Goal: Task Accomplishment & Management: Use online tool/utility

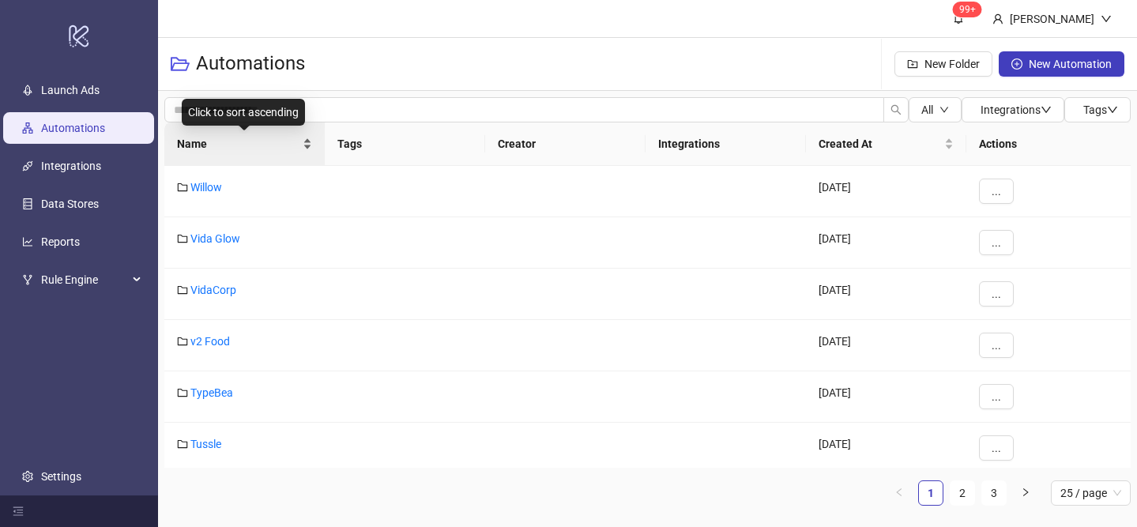
click at [307, 137] on div "Name" at bounding box center [244, 143] width 135 height 17
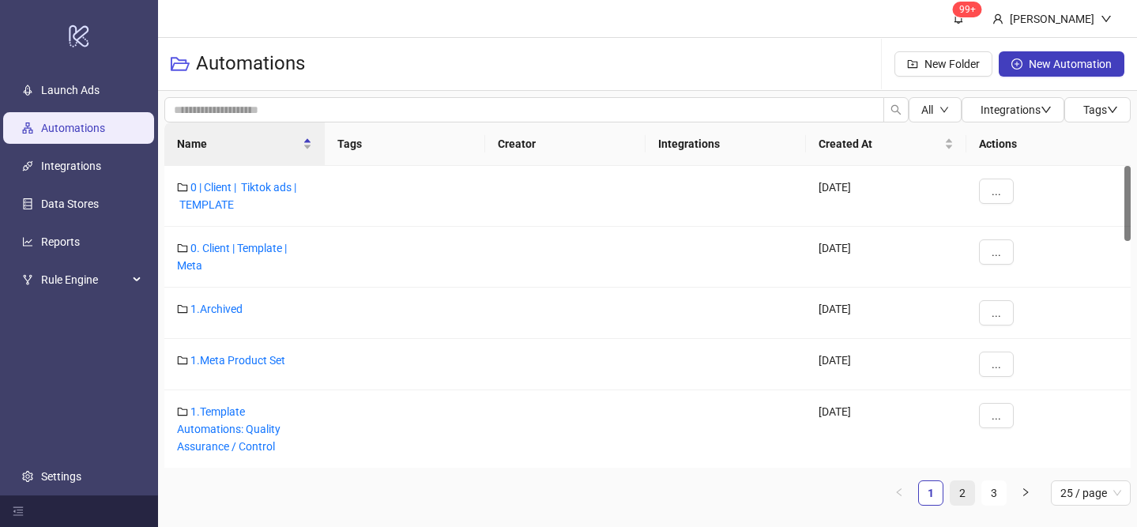
click at [967, 487] on link "2" at bounding box center [963, 493] width 24 height 24
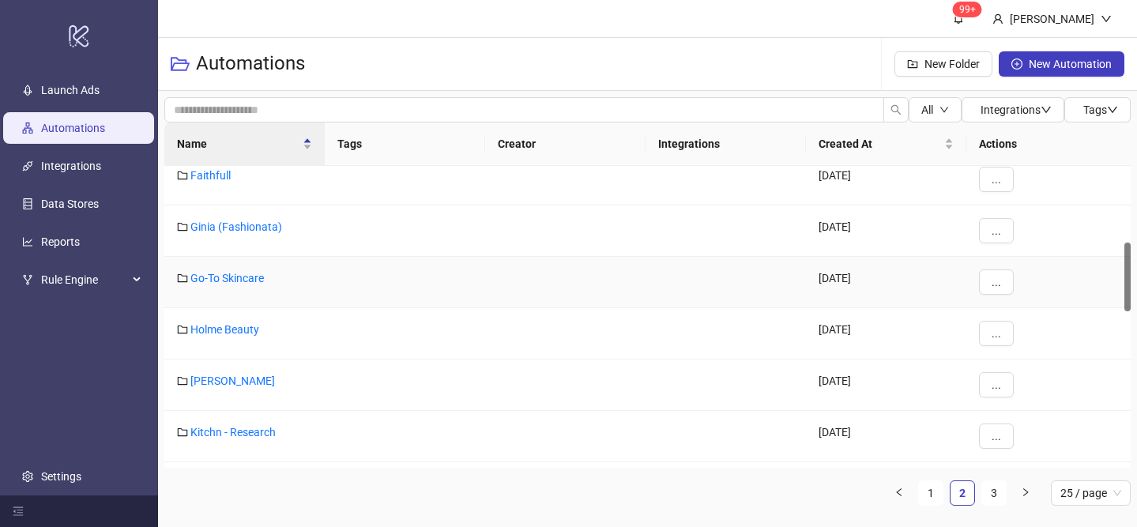
scroll to position [368, 0]
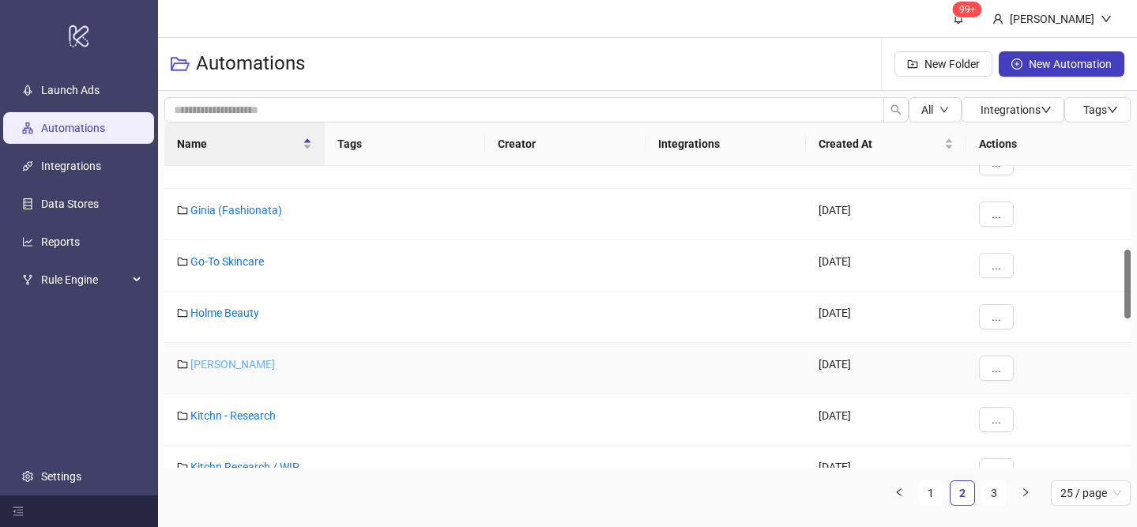
click at [220, 365] on link "[PERSON_NAME]" at bounding box center [232, 364] width 85 height 13
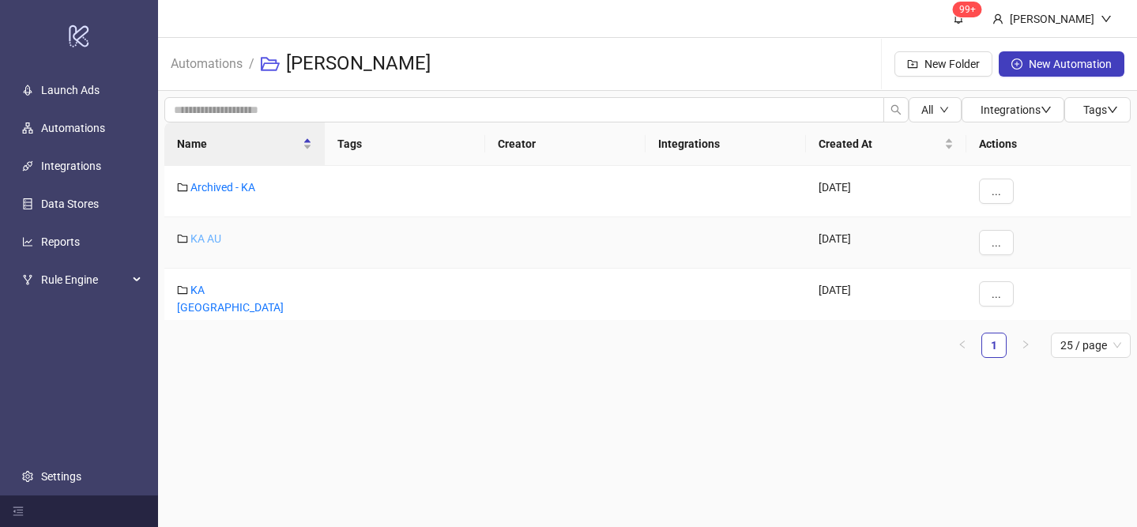
click at [209, 240] on link "KA AU" at bounding box center [205, 238] width 31 height 13
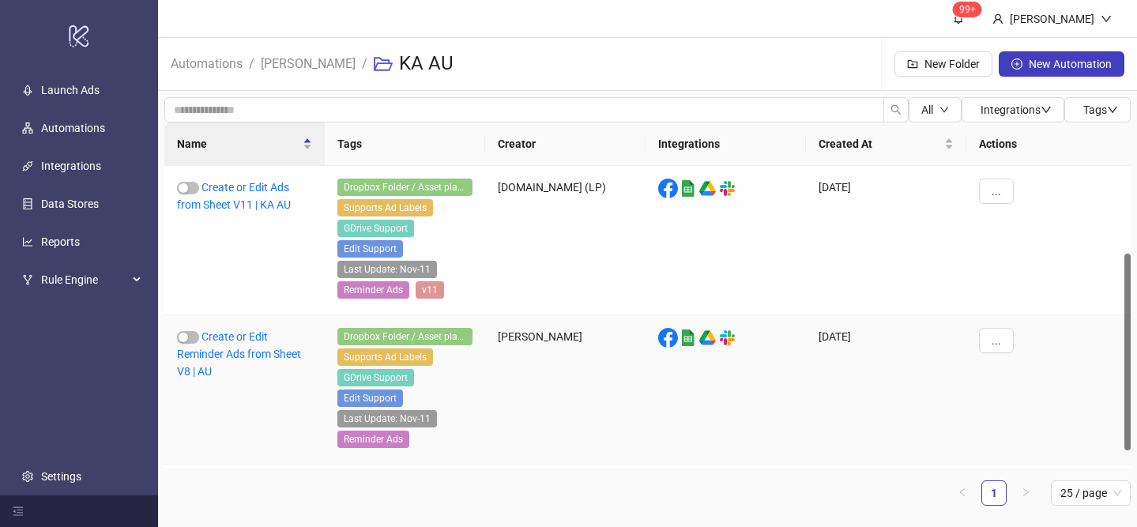
scroll to position [160, 0]
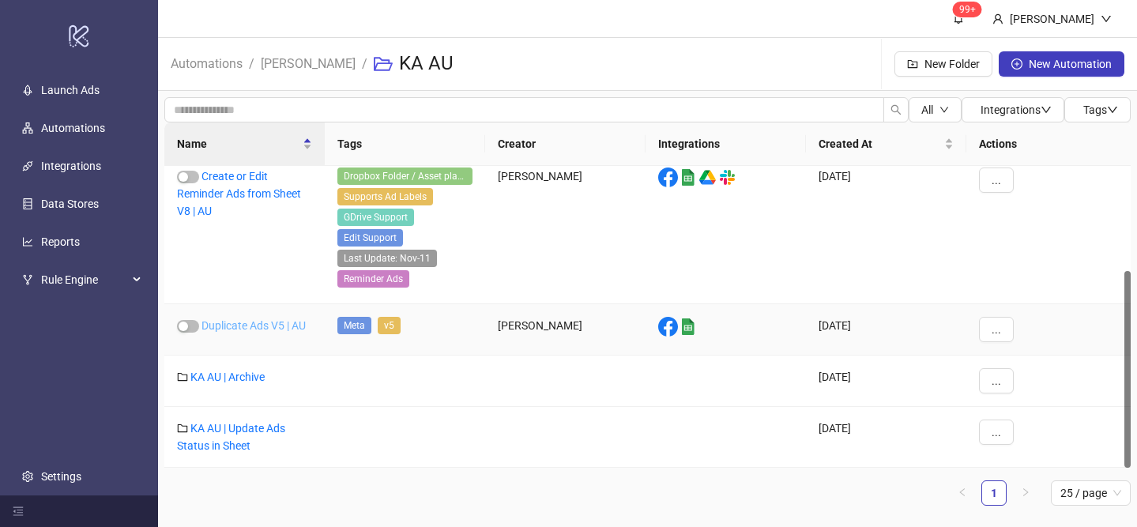
click at [283, 321] on link "Duplicate Ads V5 | AU" at bounding box center [254, 325] width 104 height 13
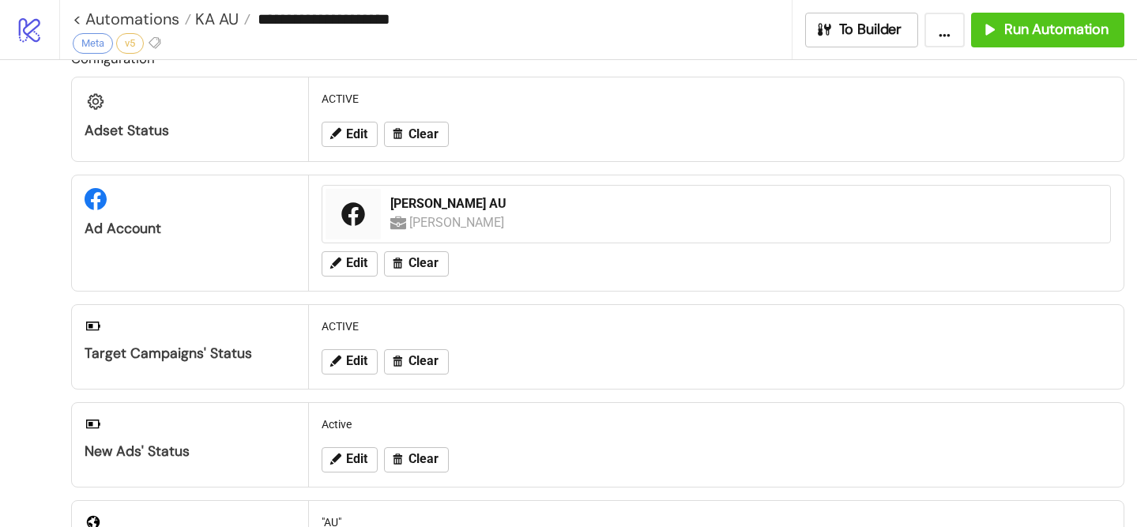
scroll to position [36, 0]
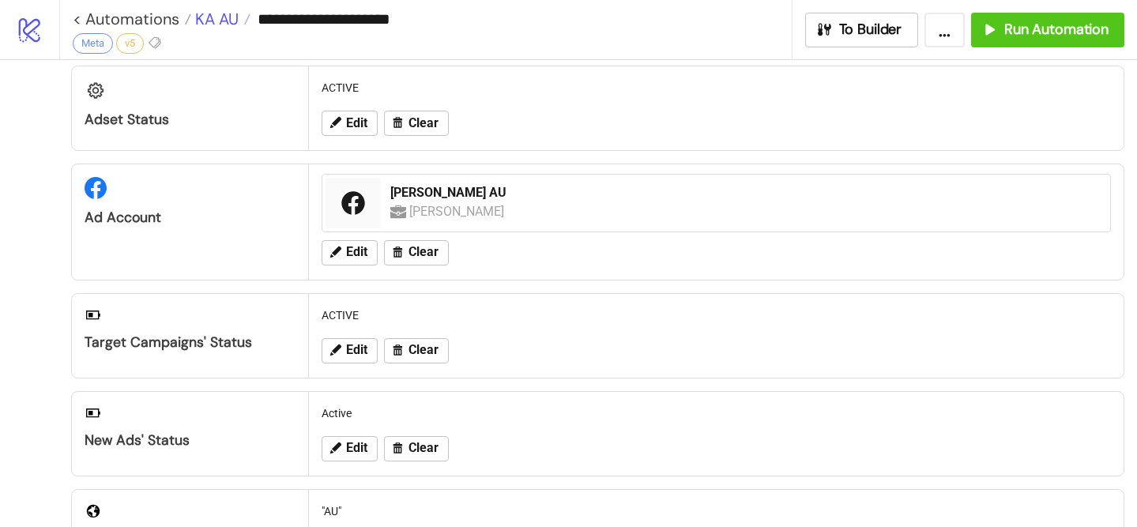
click at [229, 10] on span "KA AU" at bounding box center [214, 19] width 47 height 21
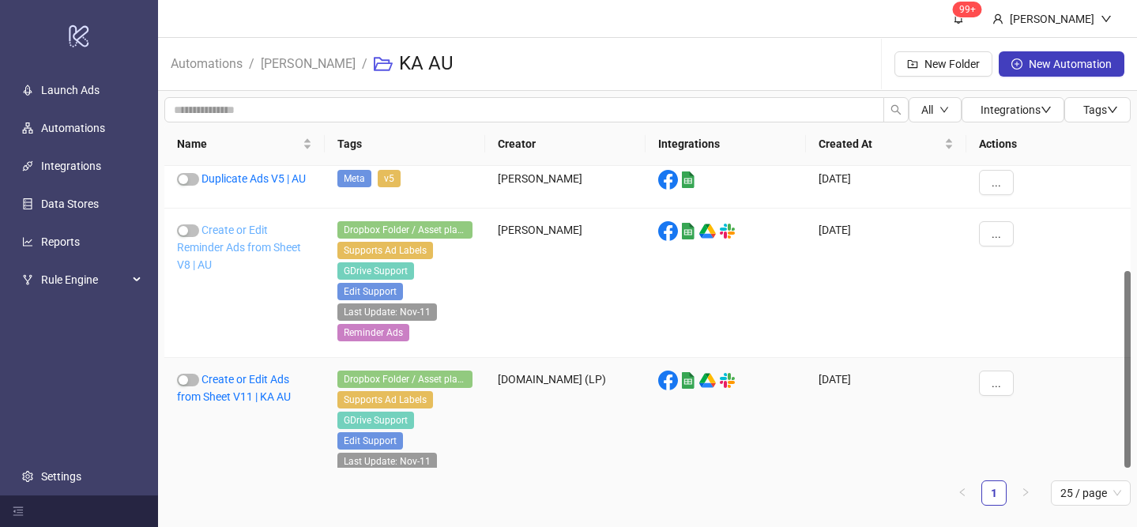
scroll to position [160, 0]
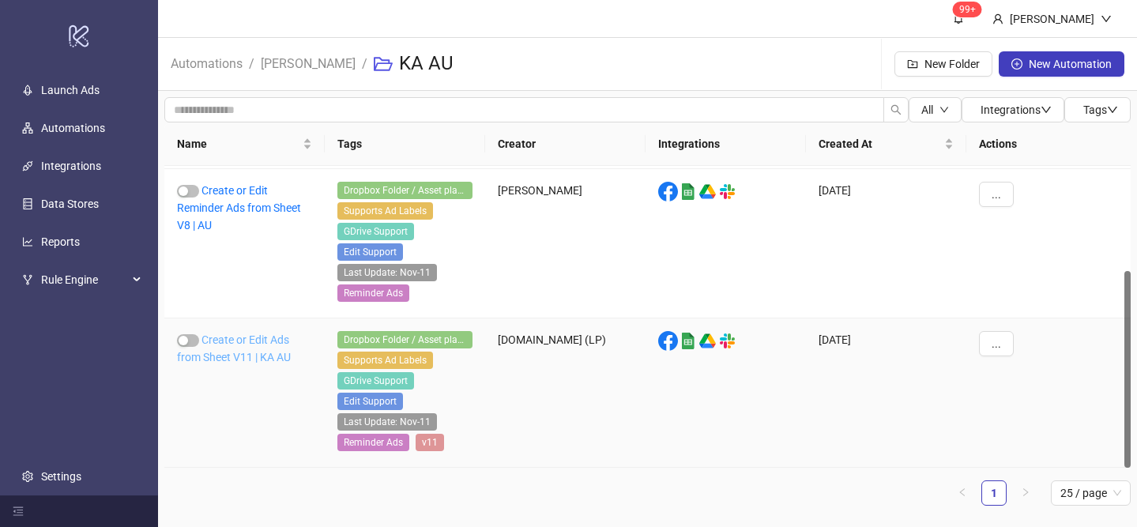
click at [261, 360] on link "Create or Edit Ads from Sheet V11 | KA AU" at bounding box center [234, 348] width 114 height 30
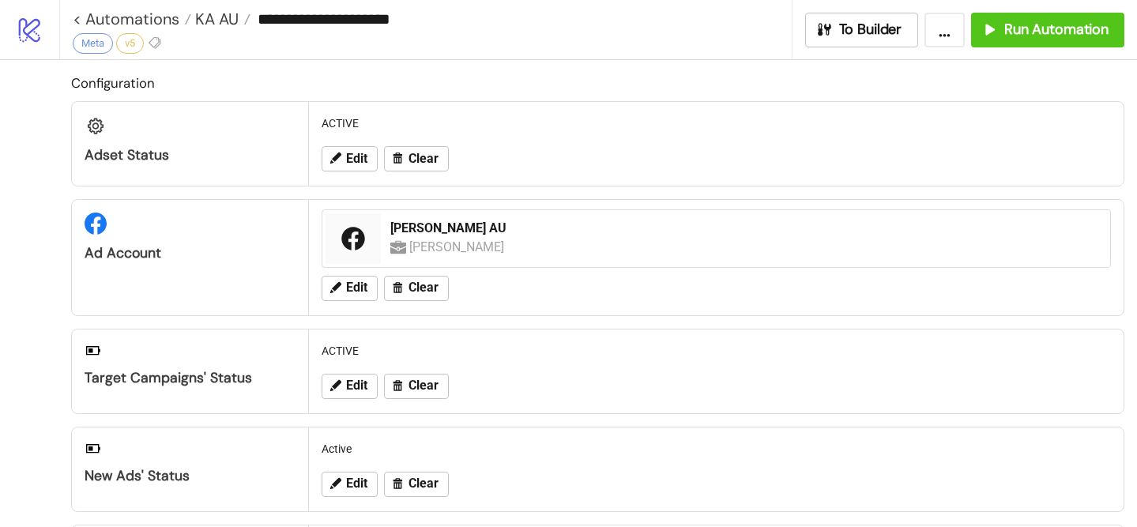
type input "**********"
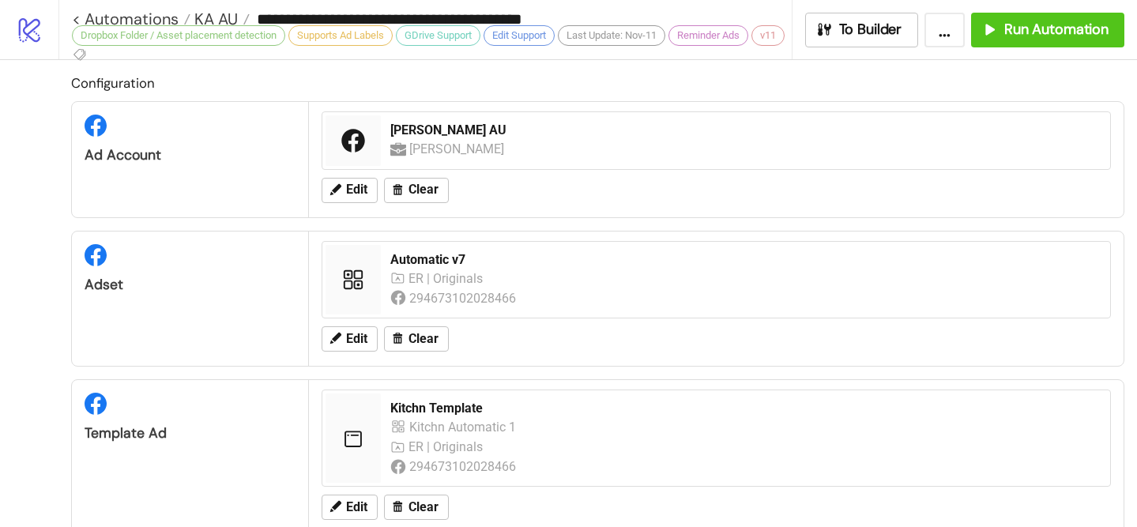
scroll to position [22, 0]
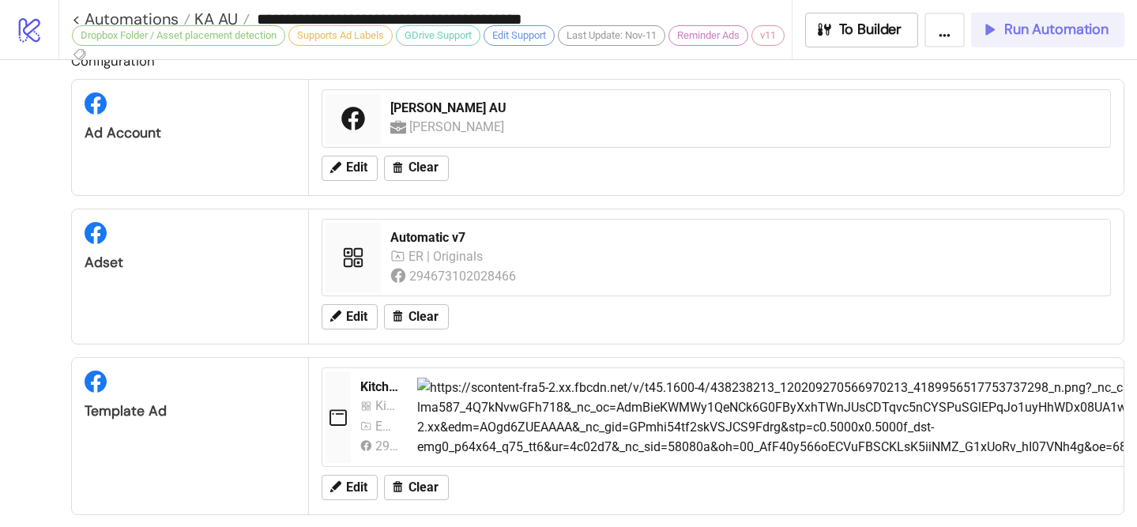
click at [1027, 26] on span "Run Automation" at bounding box center [1056, 30] width 104 height 18
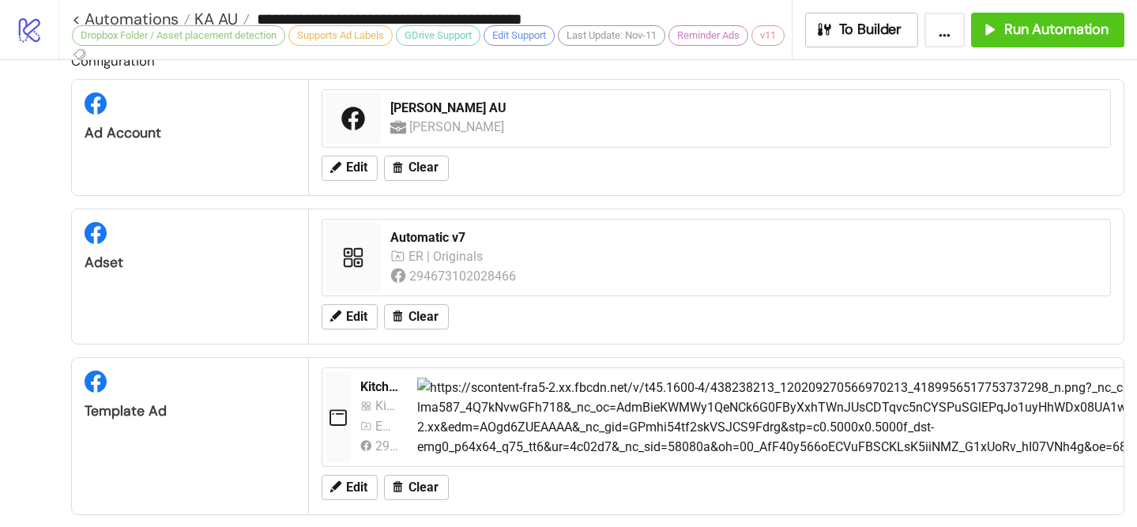
scroll to position [0, 0]
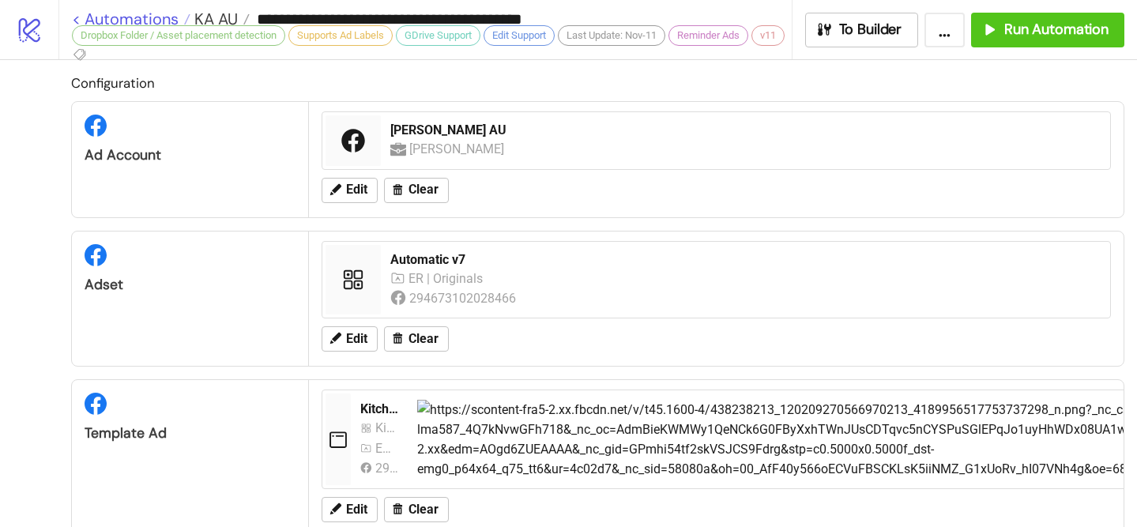
click at [159, 17] on link "< Automations" at bounding box center [131, 19] width 119 height 16
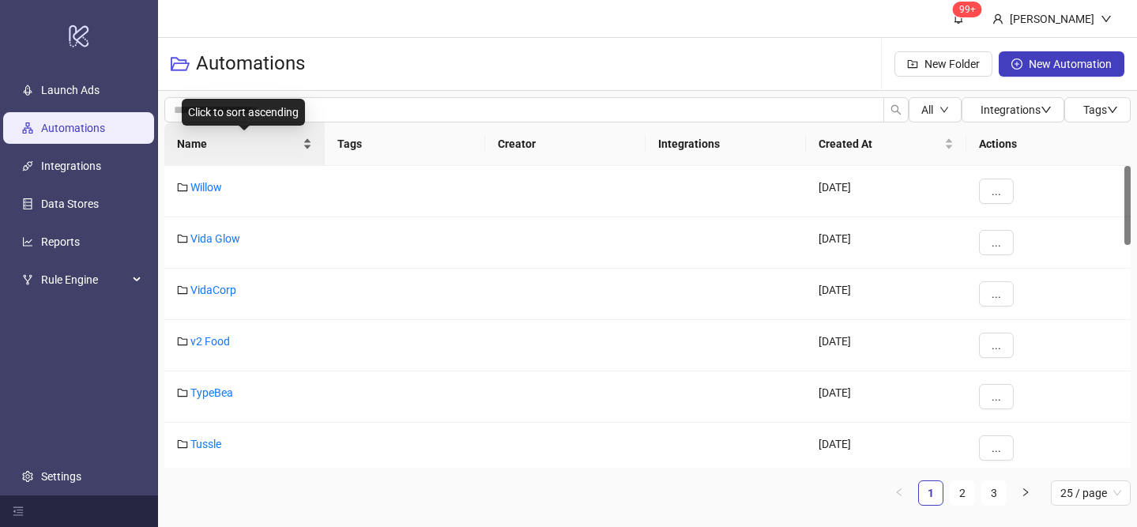
click at [308, 135] on div "Name" at bounding box center [244, 143] width 135 height 17
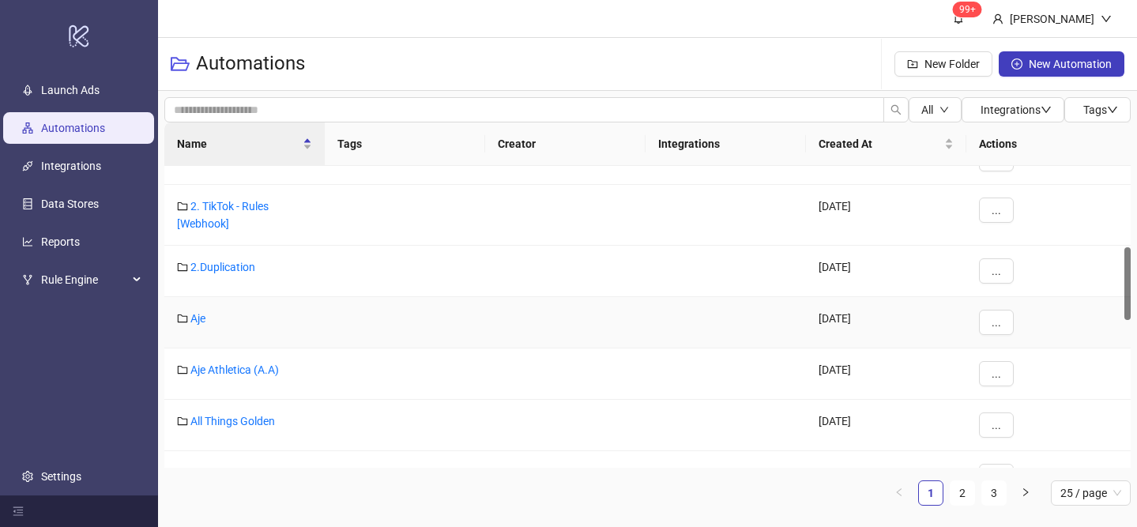
scroll to position [364, 0]
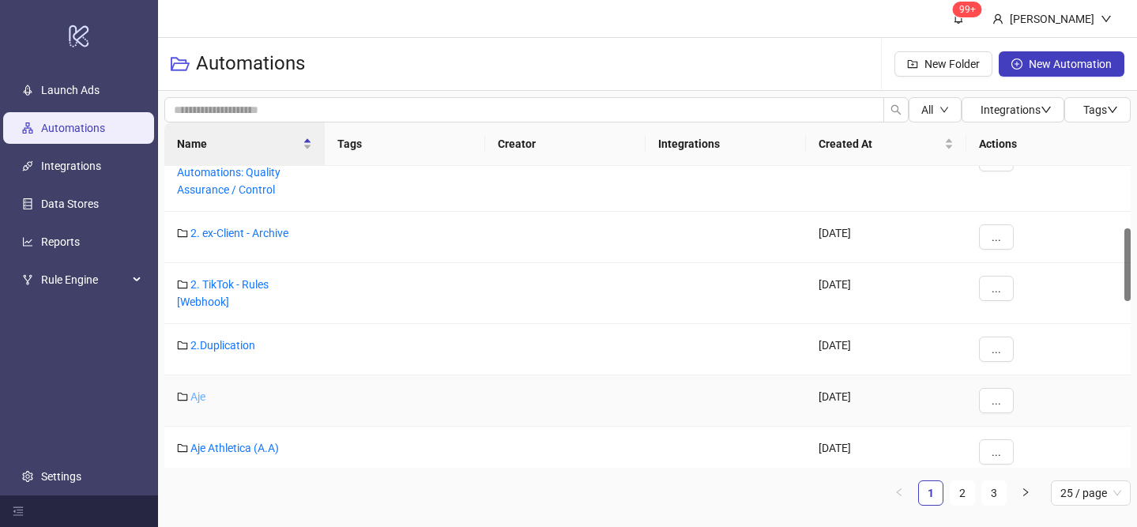
click at [194, 397] on link "Aje" at bounding box center [197, 396] width 15 height 13
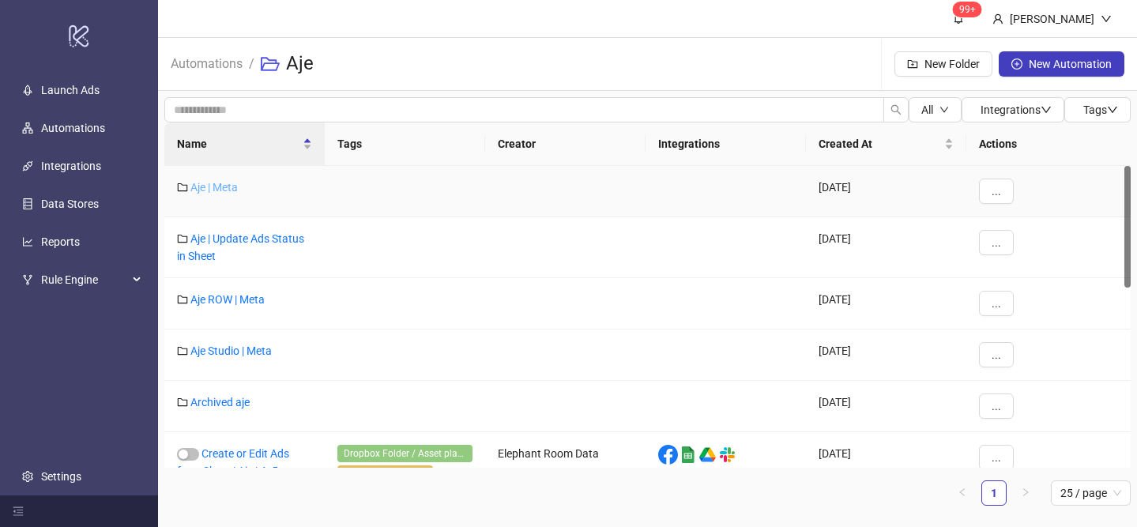
click at [219, 186] on link "Aje | Meta" at bounding box center [213, 187] width 47 height 13
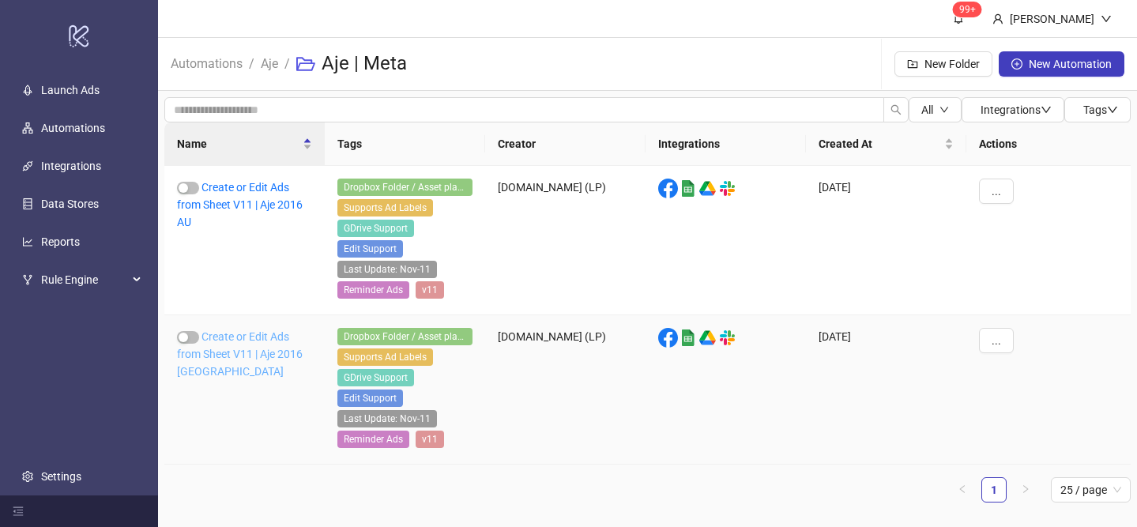
click at [224, 353] on link "Create or Edit Ads from Sheet V11 | Aje 2016 NZ" at bounding box center [240, 353] width 126 height 47
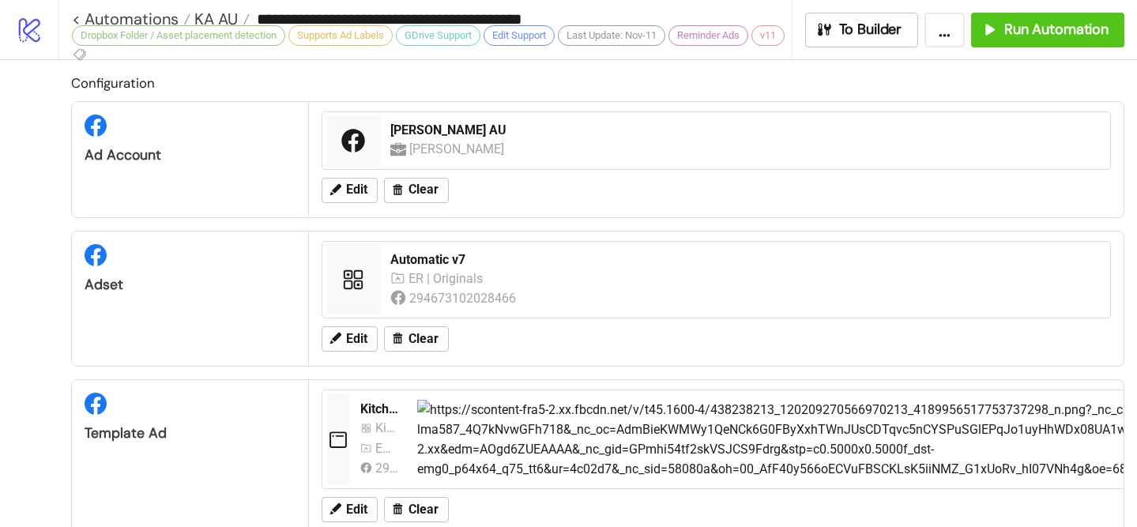
type input "**********"
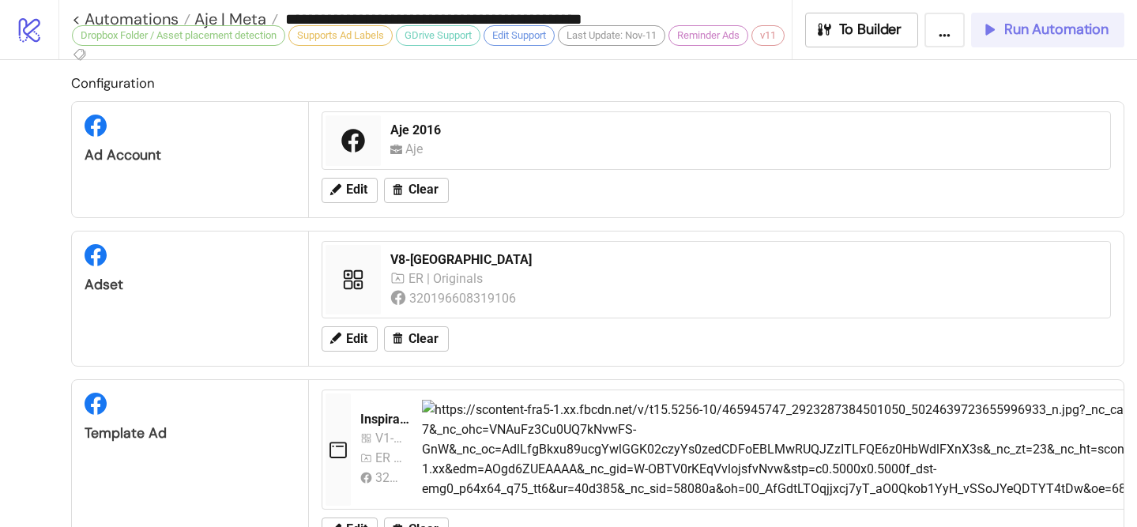
click at [1039, 28] on span "Run Automation" at bounding box center [1056, 30] width 104 height 18
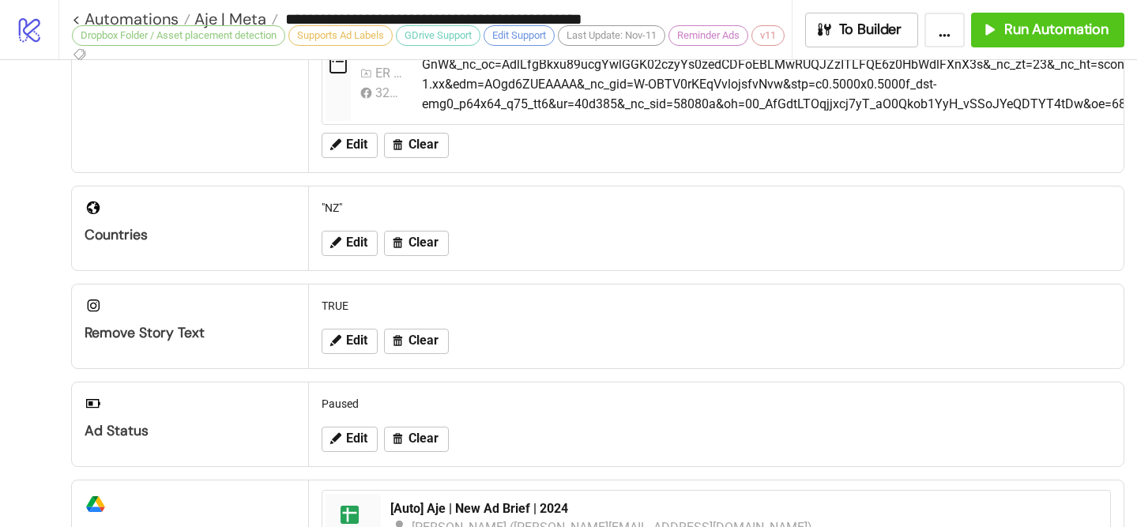
scroll to position [941, 0]
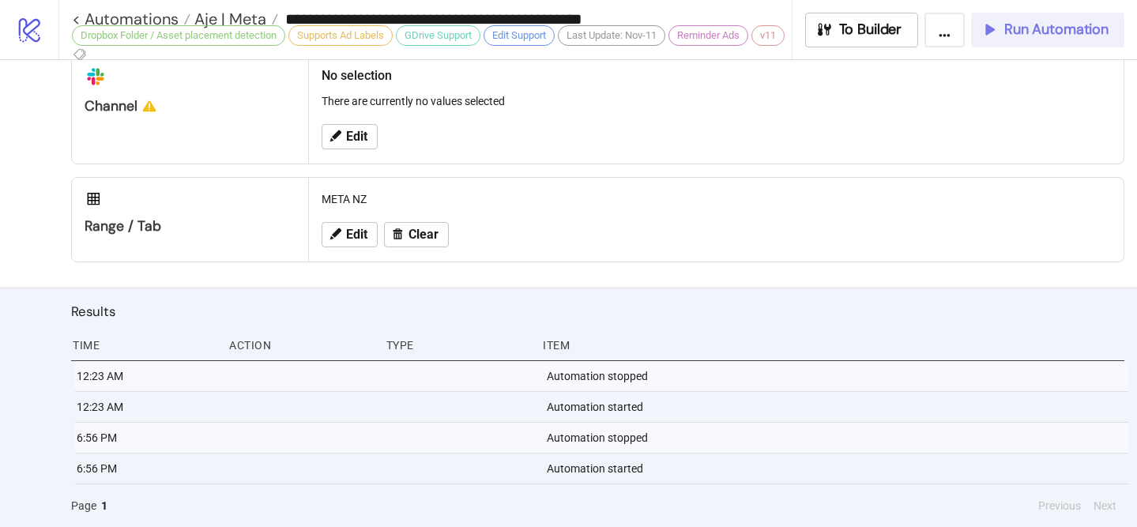
click at [1022, 22] on span "Run Automation" at bounding box center [1056, 30] width 104 height 18
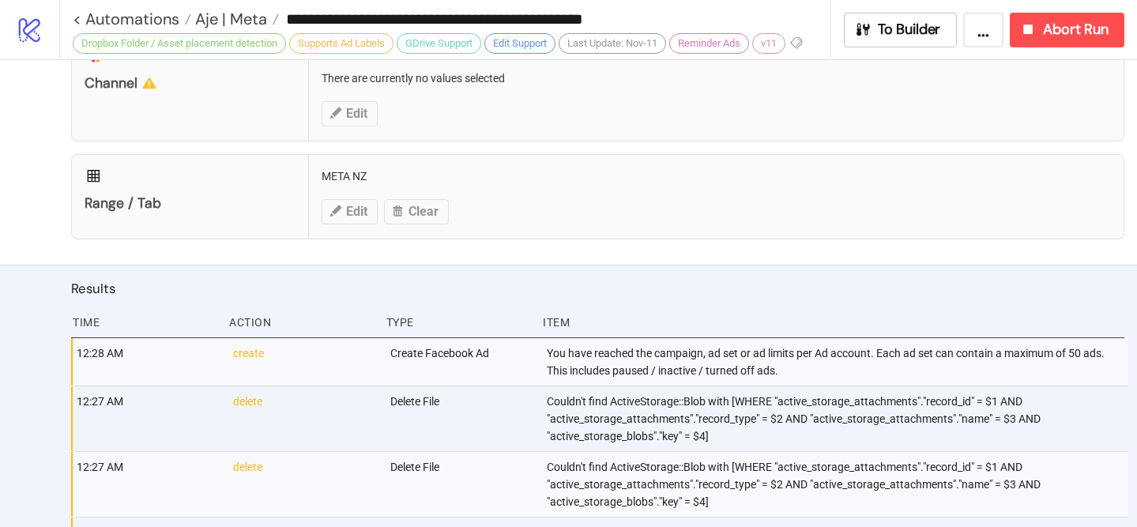
scroll to position [1003, 0]
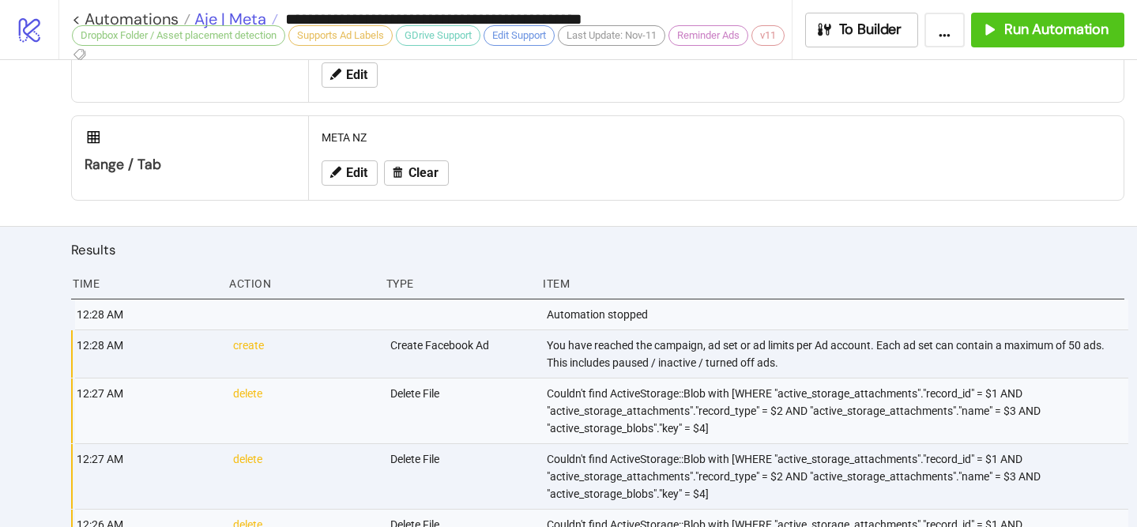
click at [247, 17] on span "Aje | Meta" at bounding box center [228, 19] width 76 height 21
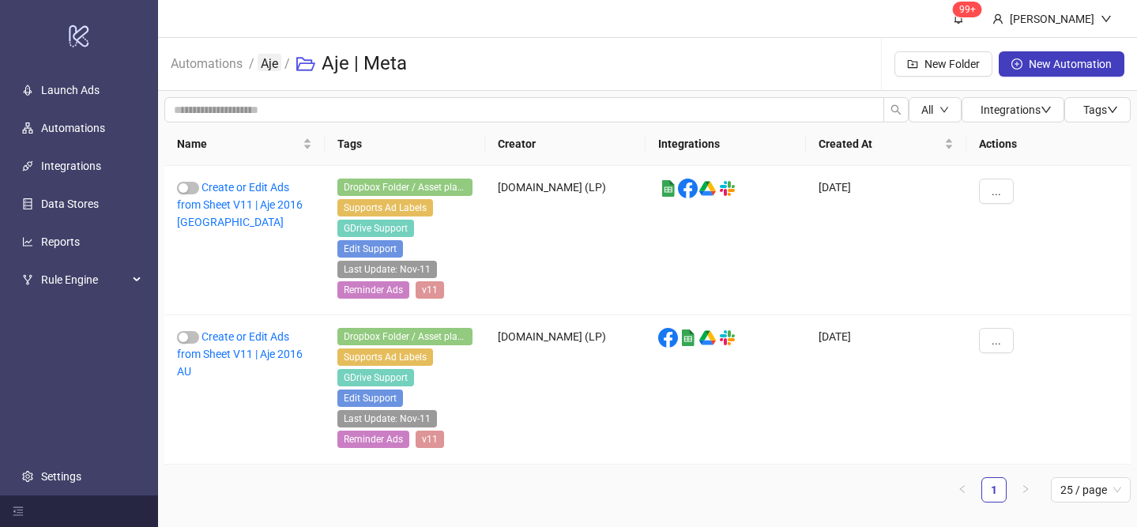
click at [263, 68] on link "Aje" at bounding box center [270, 62] width 24 height 17
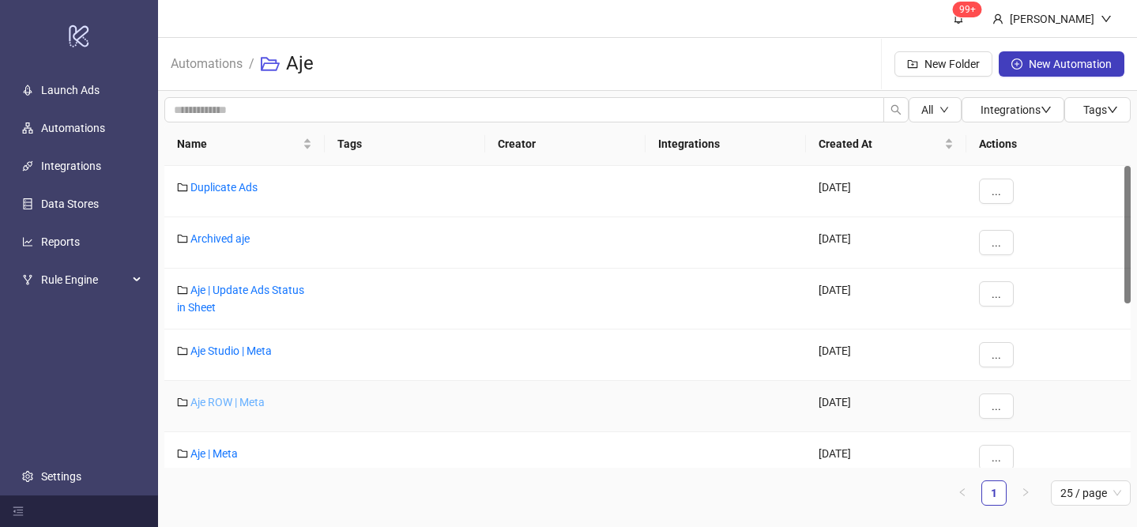
click at [234, 400] on link "Aje ROW | Meta" at bounding box center [227, 402] width 74 height 13
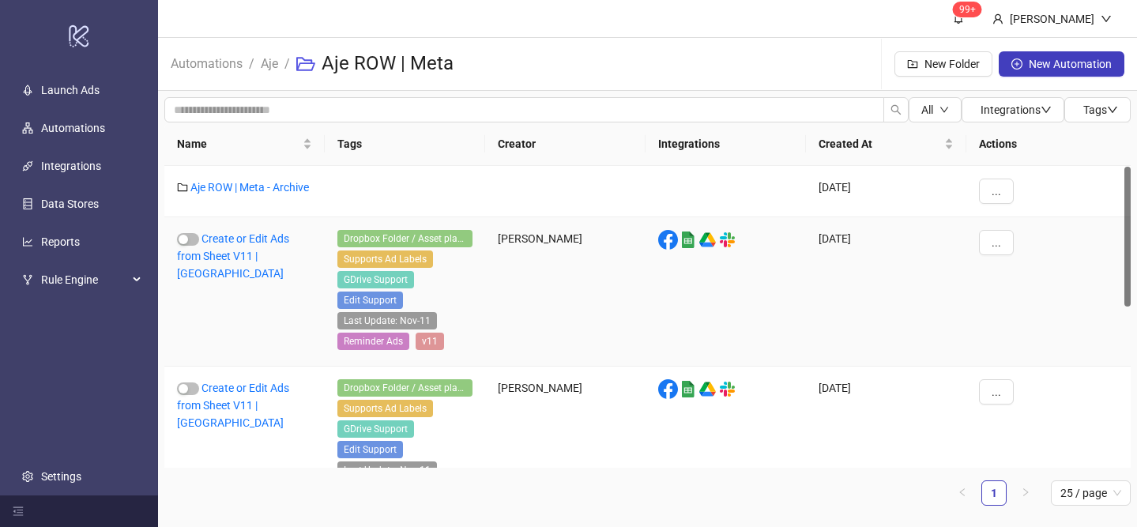
scroll to position [2, 0]
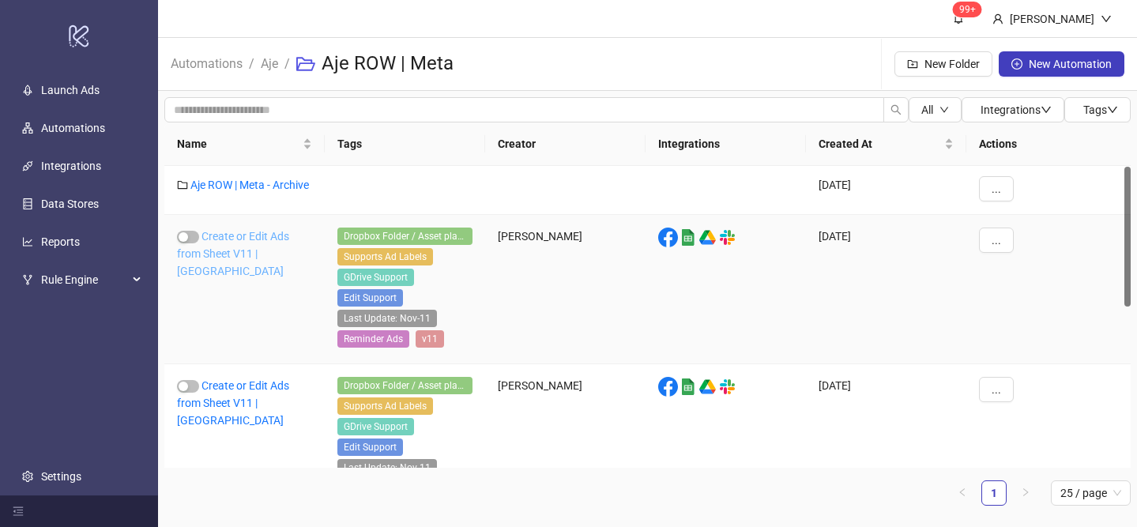
click at [267, 230] on link "Create or Edit Ads from Sheet V11 | US" at bounding box center [233, 253] width 112 height 47
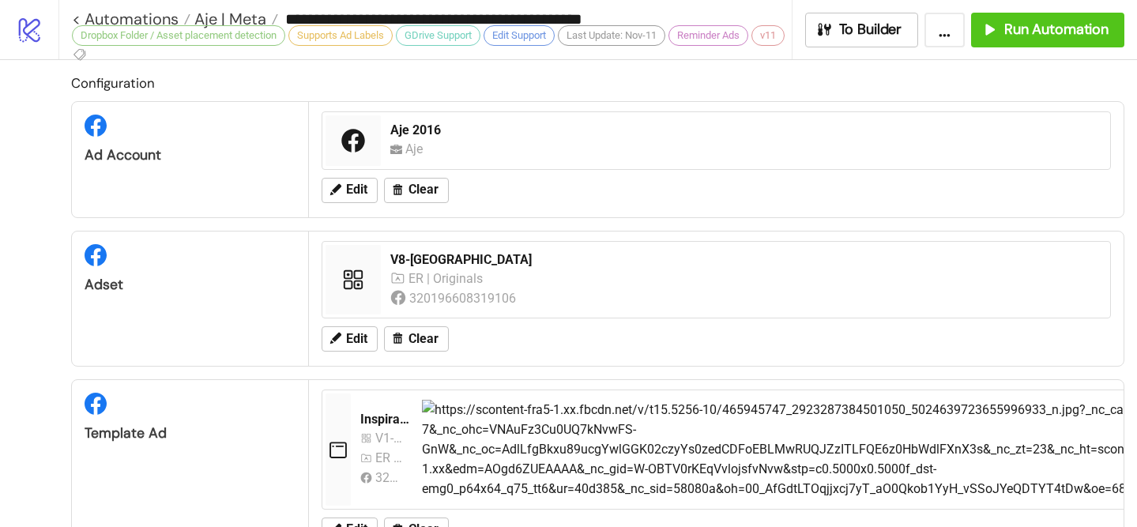
type input "**********"
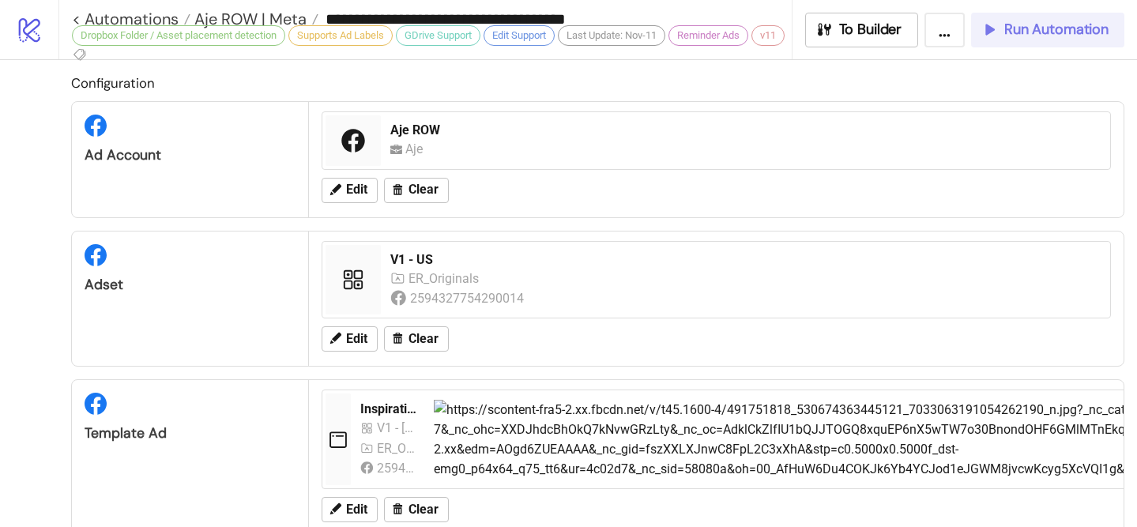
click at [1000, 41] on button "Run Automation" at bounding box center [1047, 30] width 153 height 35
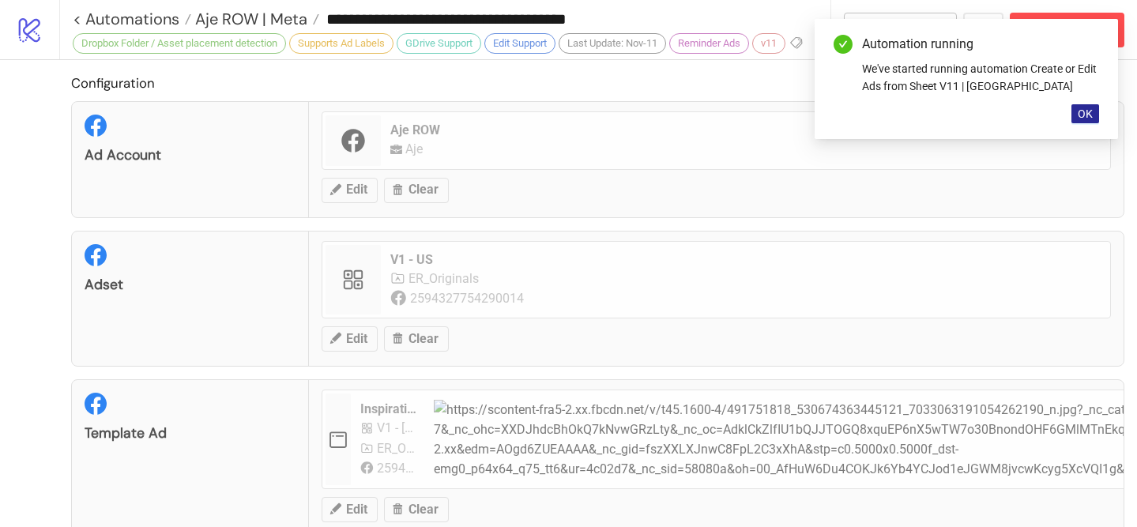
click at [1083, 113] on span "OK" at bounding box center [1085, 113] width 15 height 13
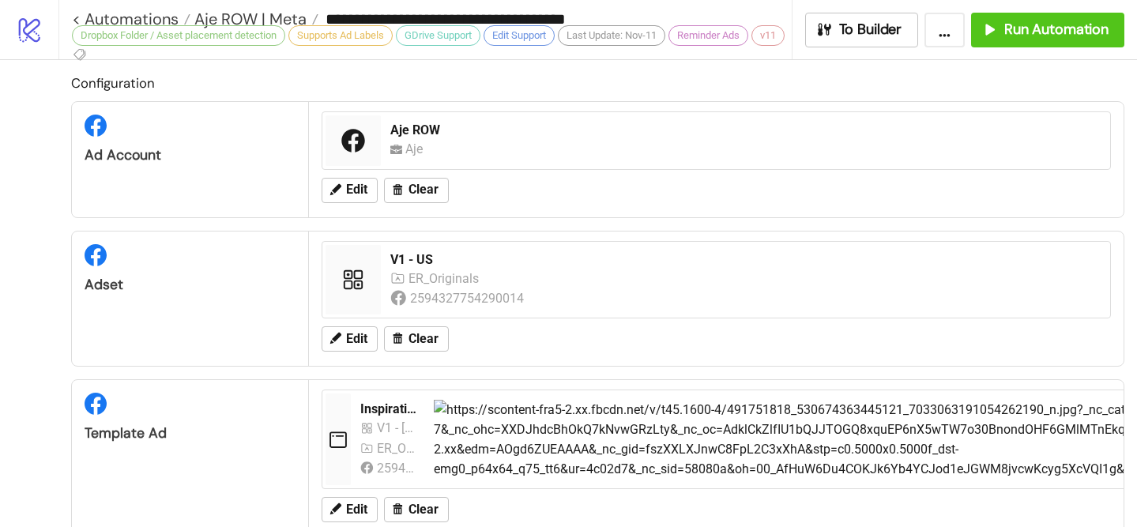
click at [266, 25] on div "Dropbox Folder / Asset placement detection" at bounding box center [178, 35] width 213 height 21
click at [277, 20] on span "Aje ROW | Meta" at bounding box center [248, 19] width 116 height 21
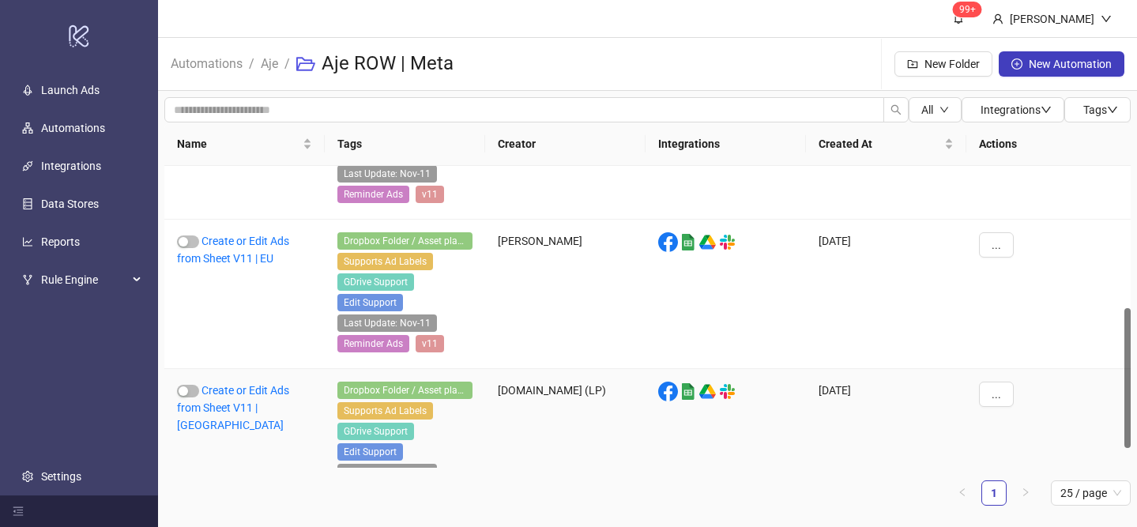
scroll to position [305, 0]
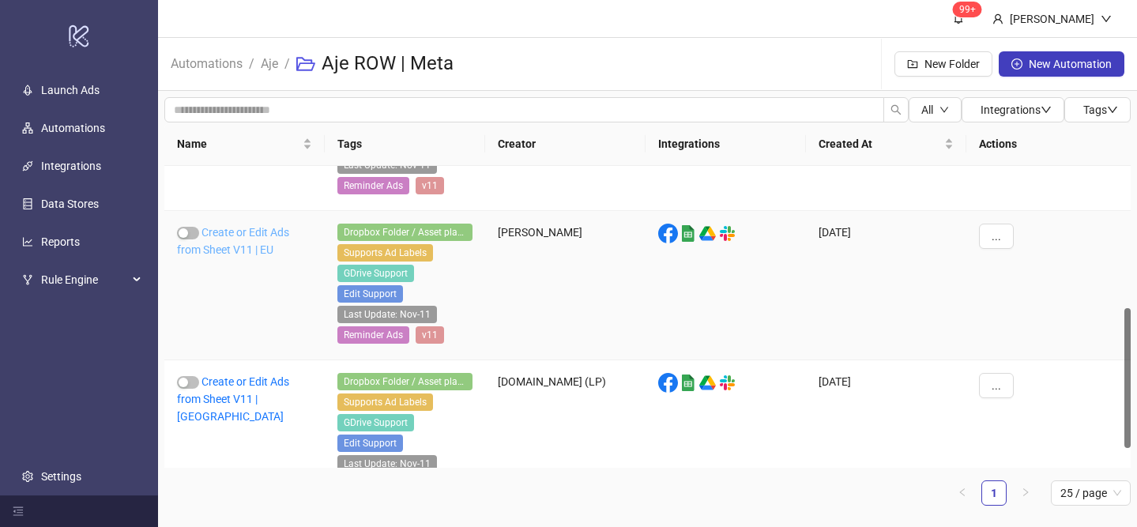
click at [255, 231] on link "Create or Edit Ads from Sheet V11 | EU" at bounding box center [233, 241] width 112 height 30
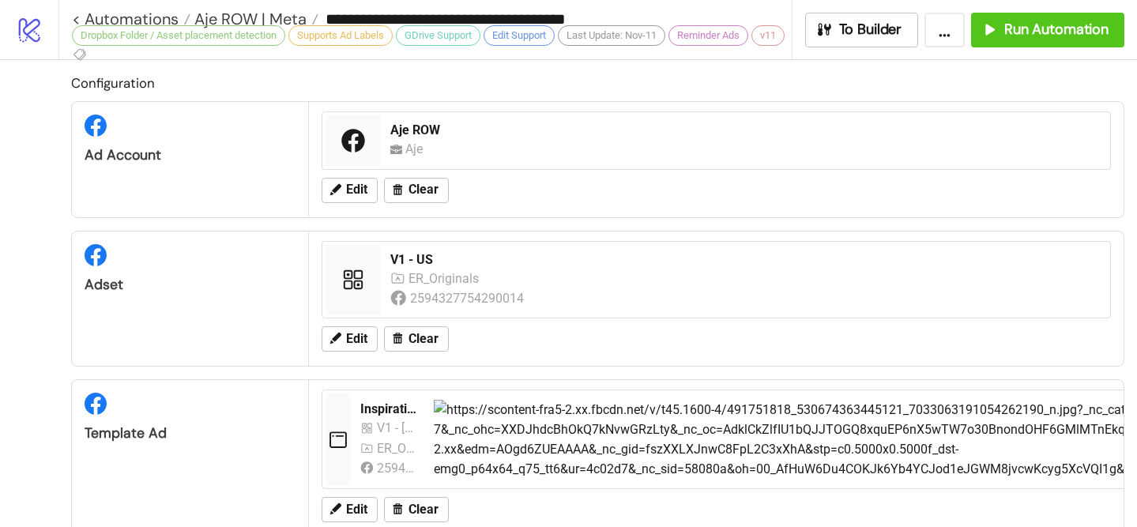
type input "**********"
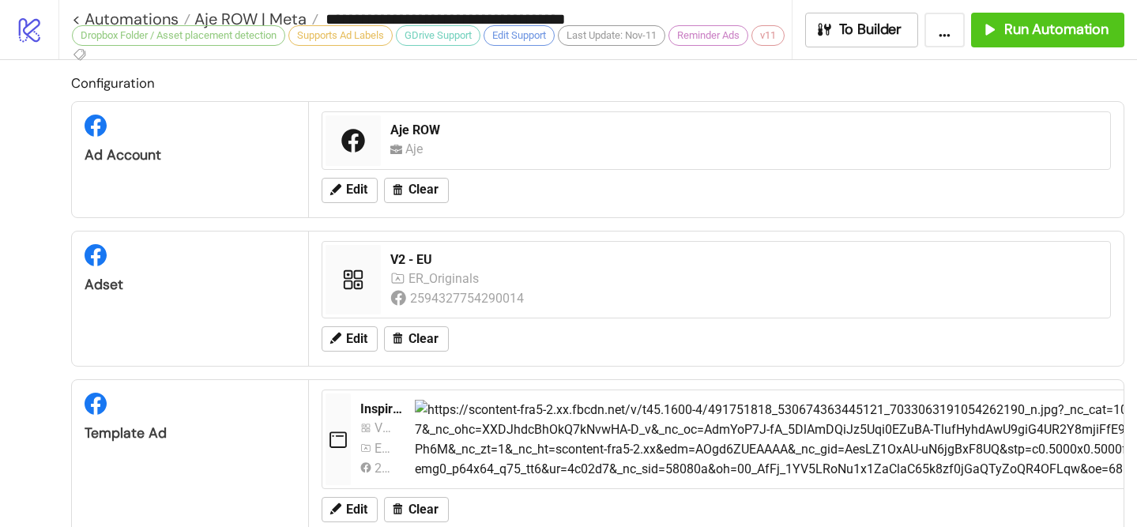
click at [270, 25] on div "Dropbox Folder / Asset placement detection" at bounding box center [178, 35] width 213 height 21
click at [263, 17] on span "Aje ROW | Meta" at bounding box center [248, 19] width 116 height 21
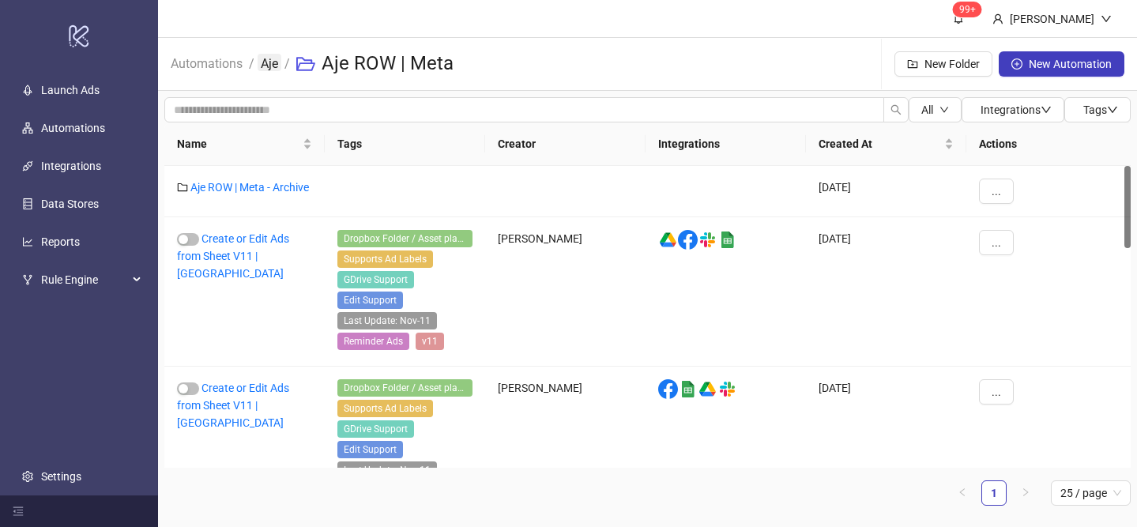
click at [268, 66] on link "Aje" at bounding box center [270, 62] width 24 height 17
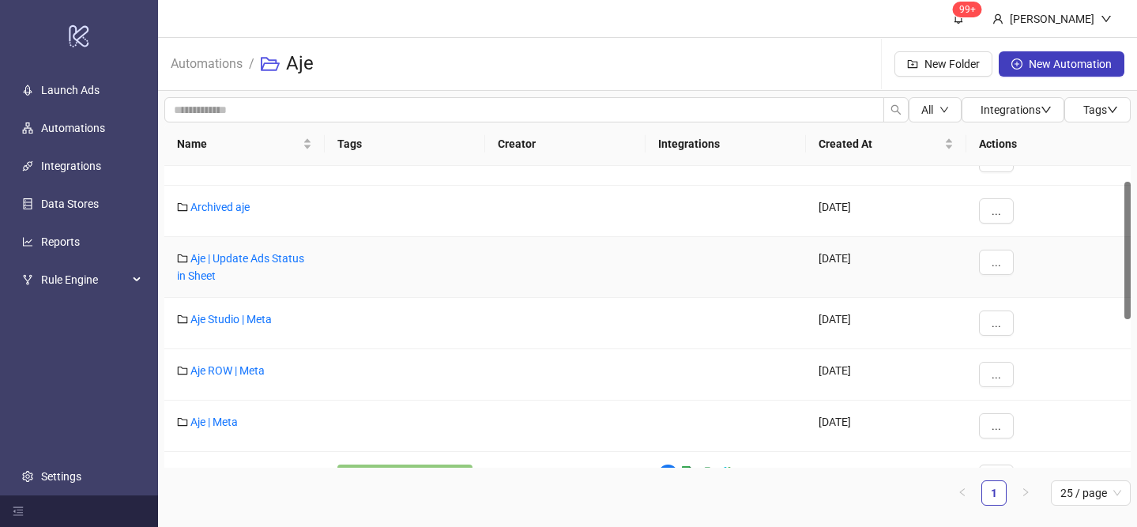
scroll to position [36, 0]
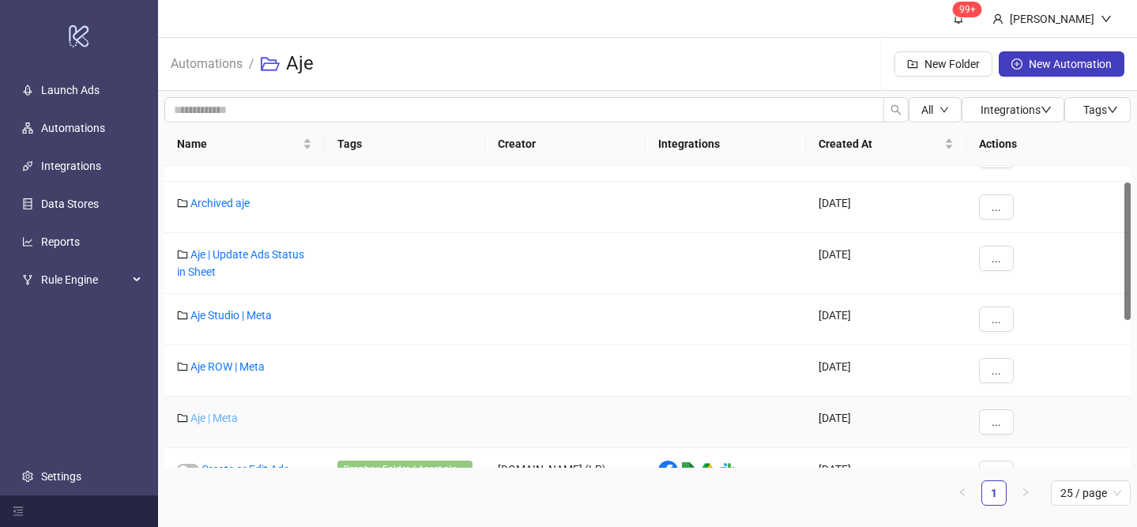
click at [221, 412] on link "Aje | Meta" at bounding box center [213, 418] width 47 height 13
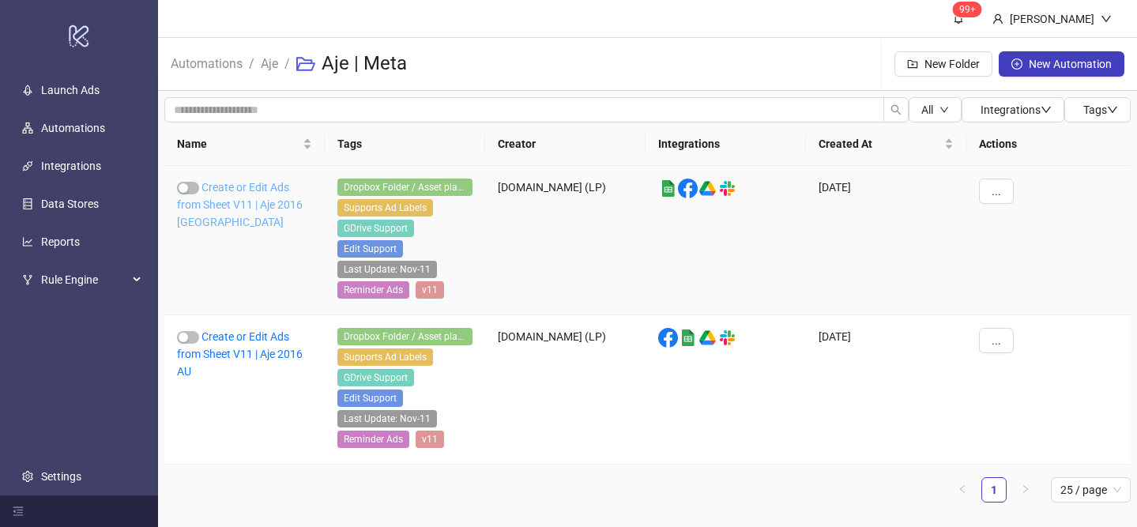
click at [265, 203] on link "Create or Edit Ads from Sheet V11 | Aje 2016 NZ" at bounding box center [240, 204] width 126 height 47
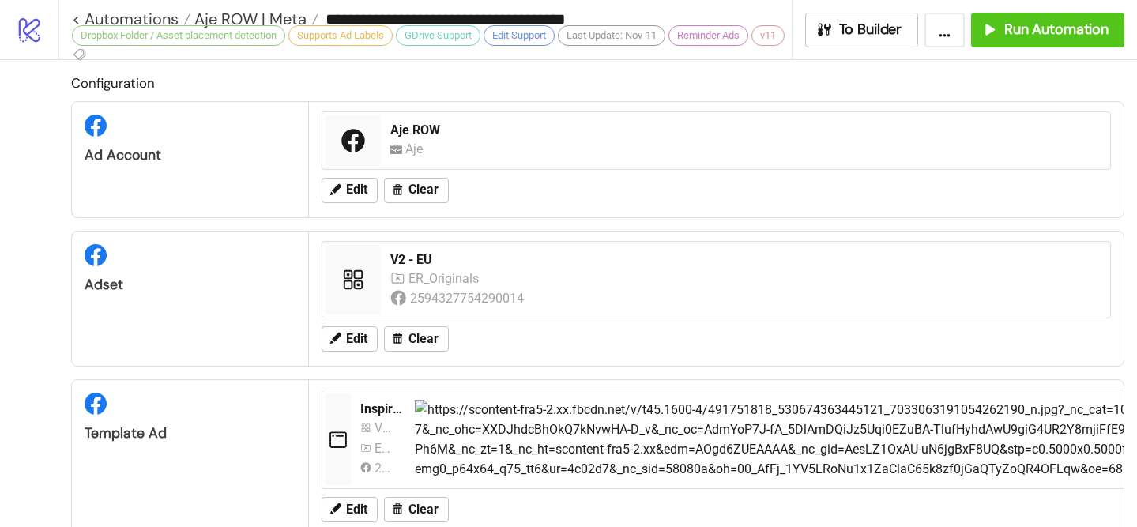
type input "**********"
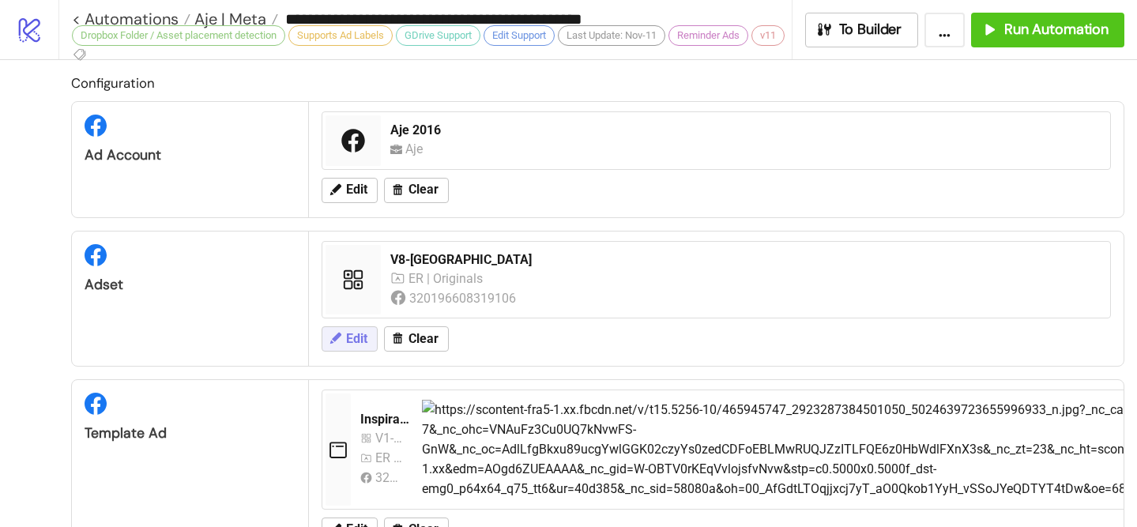
click at [363, 341] on span "Edit" at bounding box center [356, 339] width 21 height 14
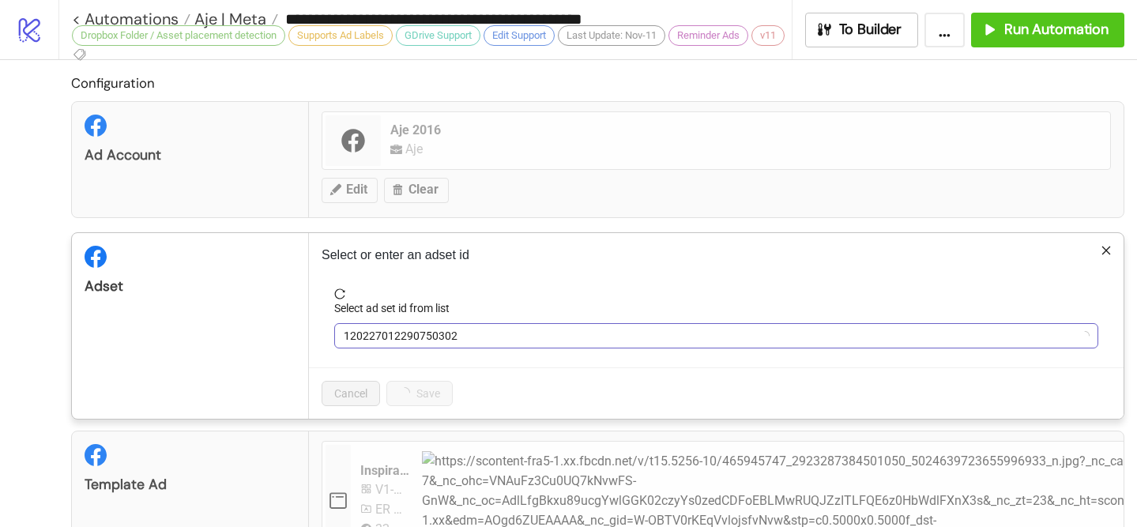
click at [409, 339] on span "120227012290750302" at bounding box center [716, 336] width 745 height 24
click at [409, 339] on span "V8-NZ" at bounding box center [716, 336] width 745 height 24
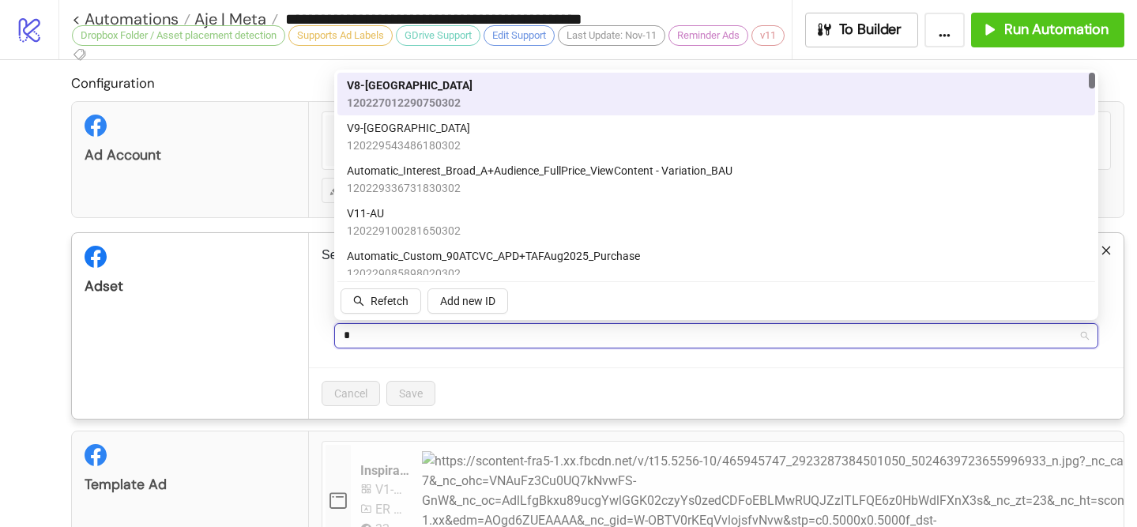
type input "**"
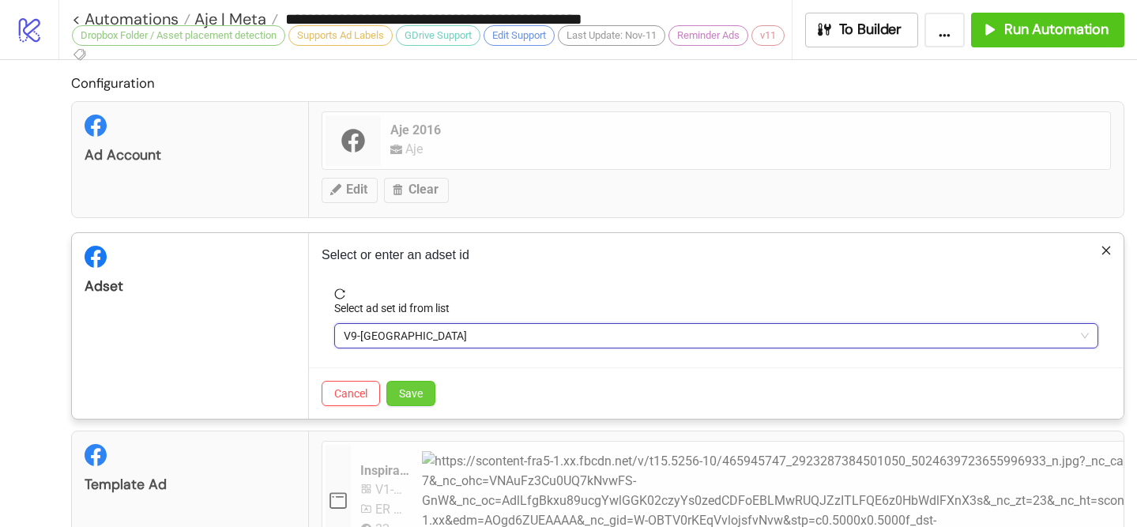
click at [416, 396] on span "Save" at bounding box center [411, 393] width 24 height 13
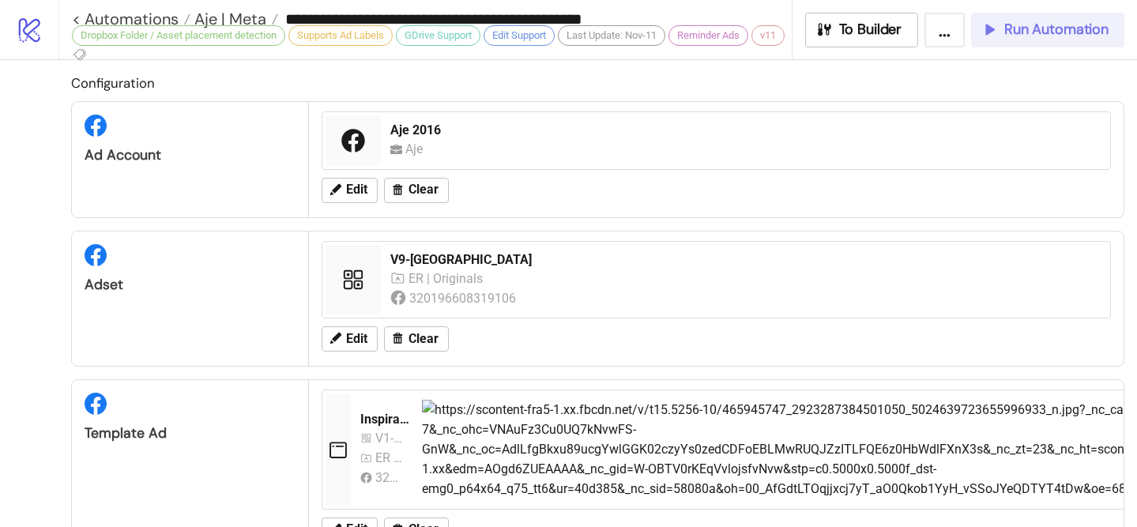
click at [1045, 44] on button "Run Automation" at bounding box center [1047, 30] width 153 height 35
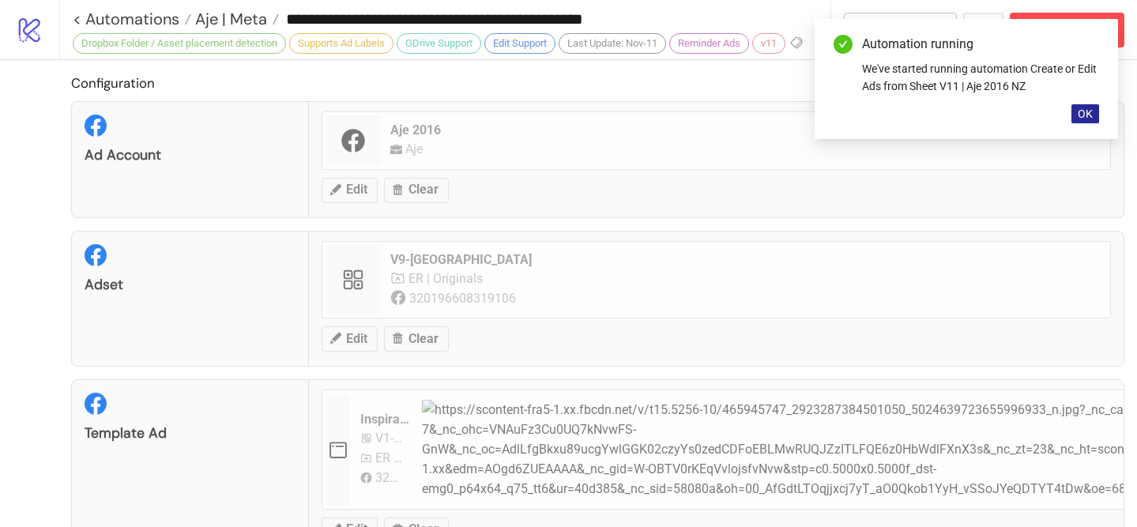
click at [1087, 115] on span "OK" at bounding box center [1085, 113] width 15 height 13
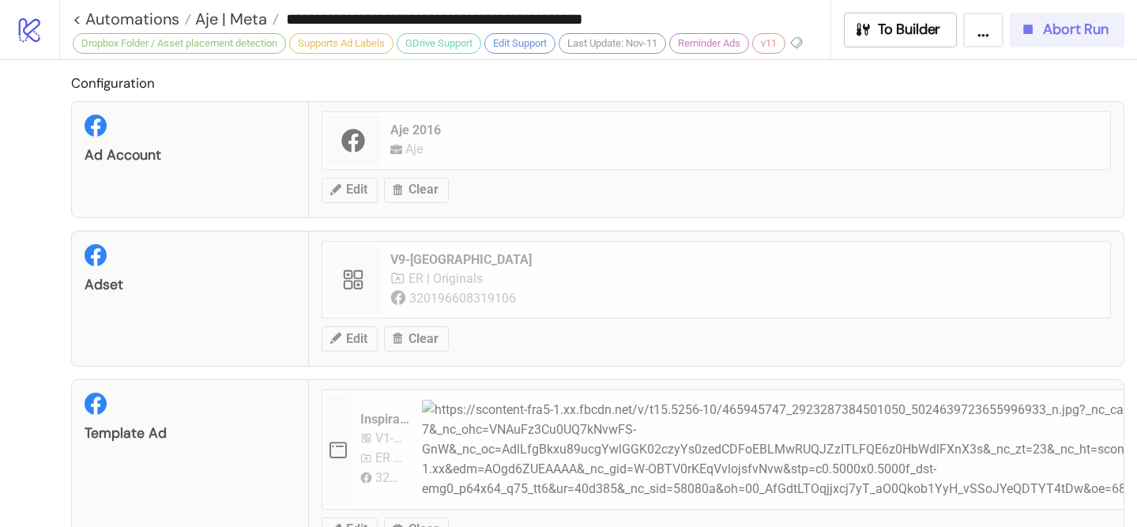
click at [1062, 22] on span "Abort Run" at bounding box center [1076, 30] width 66 height 18
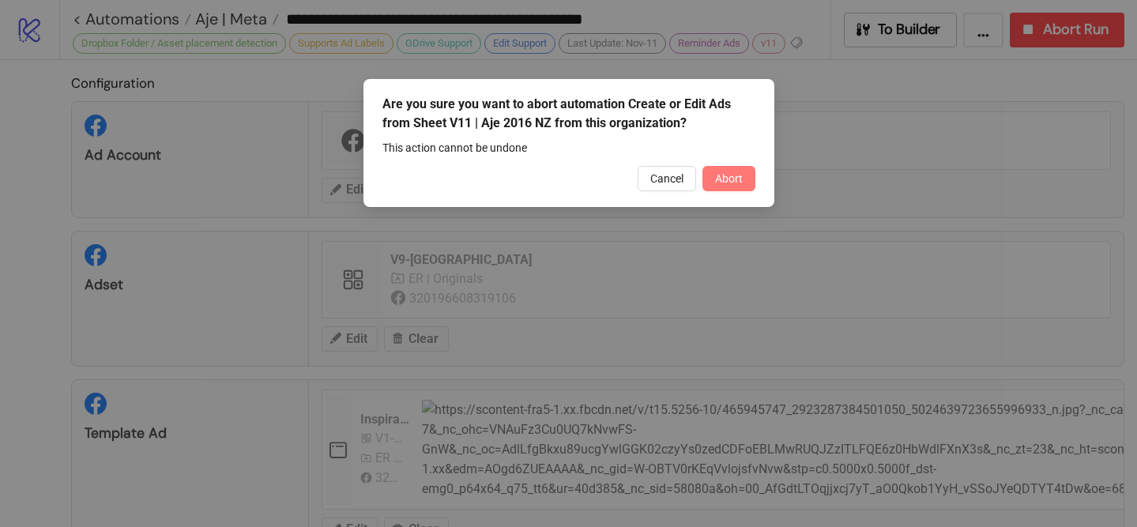
click at [736, 176] on span "Abort" at bounding box center [729, 178] width 28 height 13
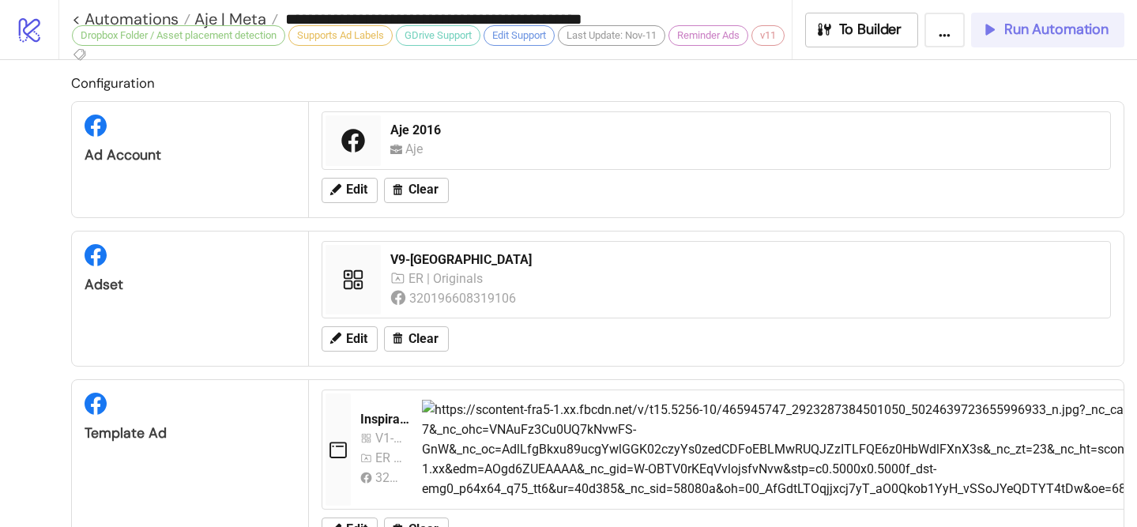
click at [1025, 42] on button "Run Automation" at bounding box center [1047, 30] width 153 height 35
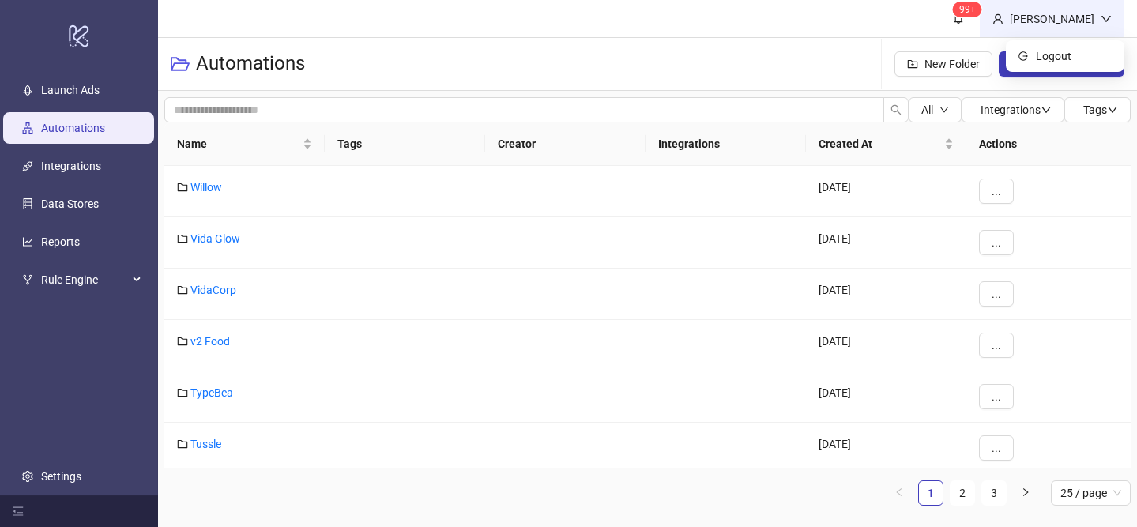
click at [1109, 21] on icon "down" at bounding box center [1106, 18] width 11 height 11
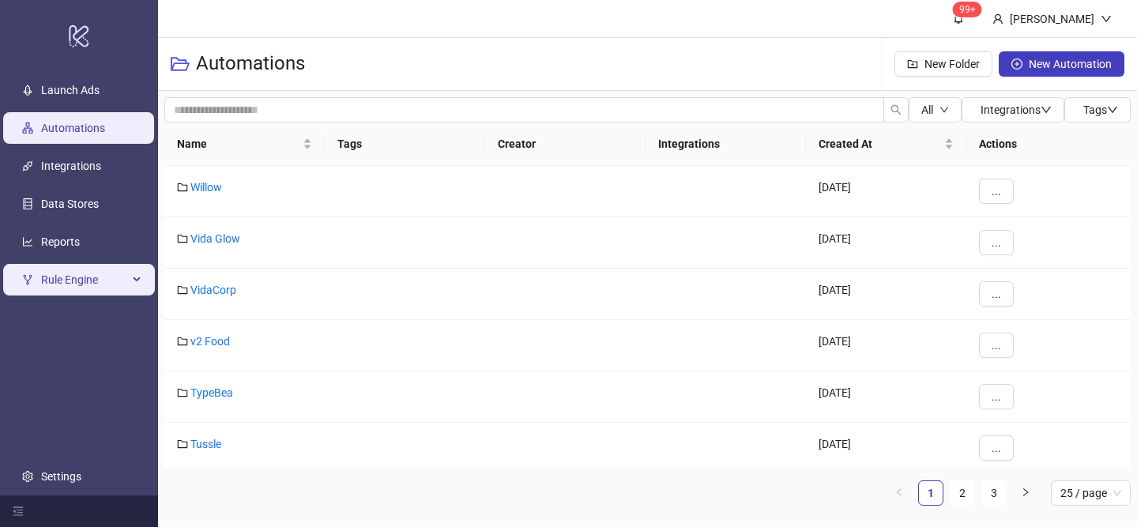
click at [119, 281] on span "Rule Engine" at bounding box center [84, 280] width 87 height 32
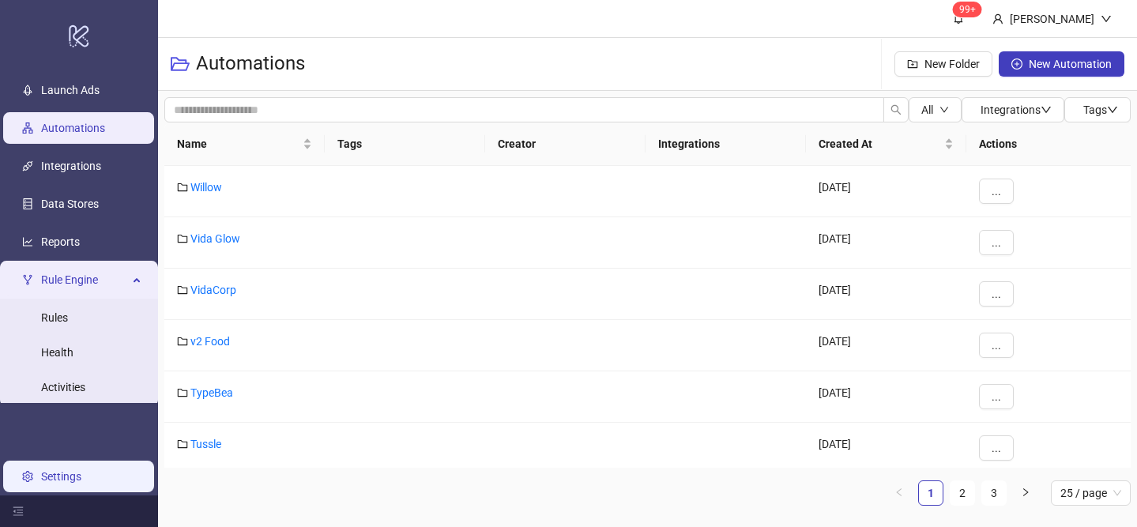
click at [73, 481] on link "Settings" at bounding box center [61, 476] width 40 height 13
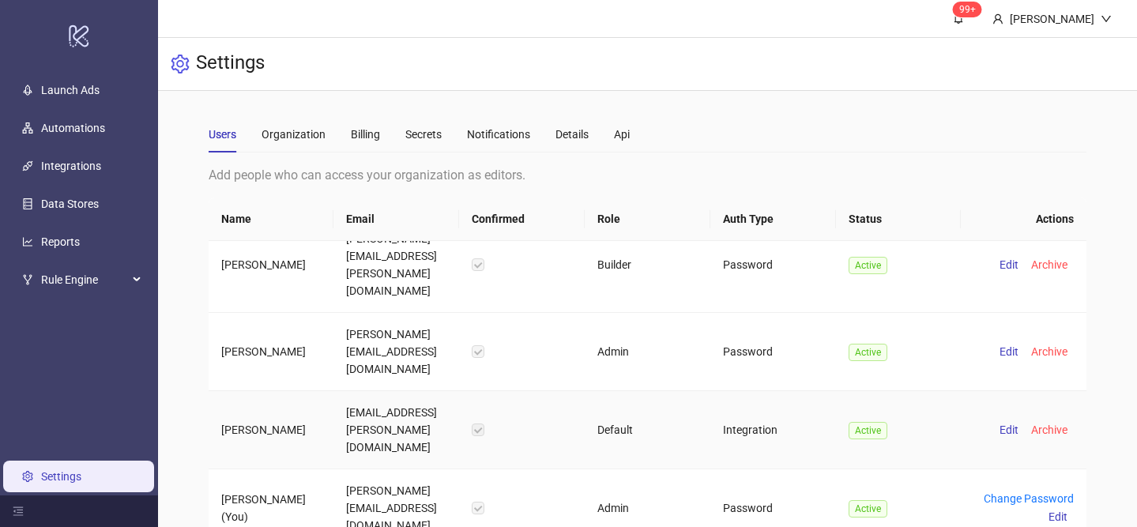
scroll to position [93, 0]
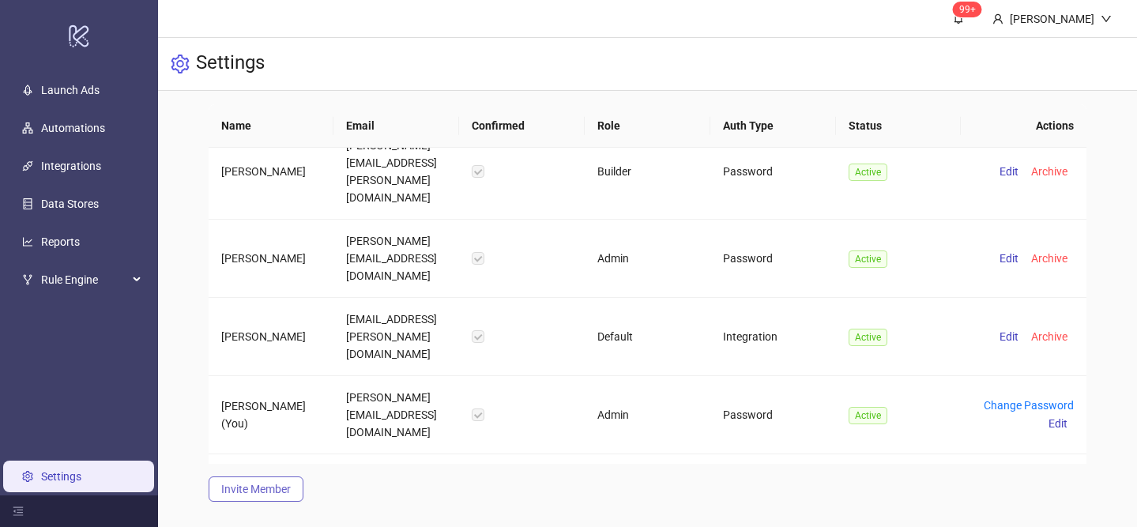
click at [274, 492] on span "Invite Member" at bounding box center [256, 489] width 70 height 13
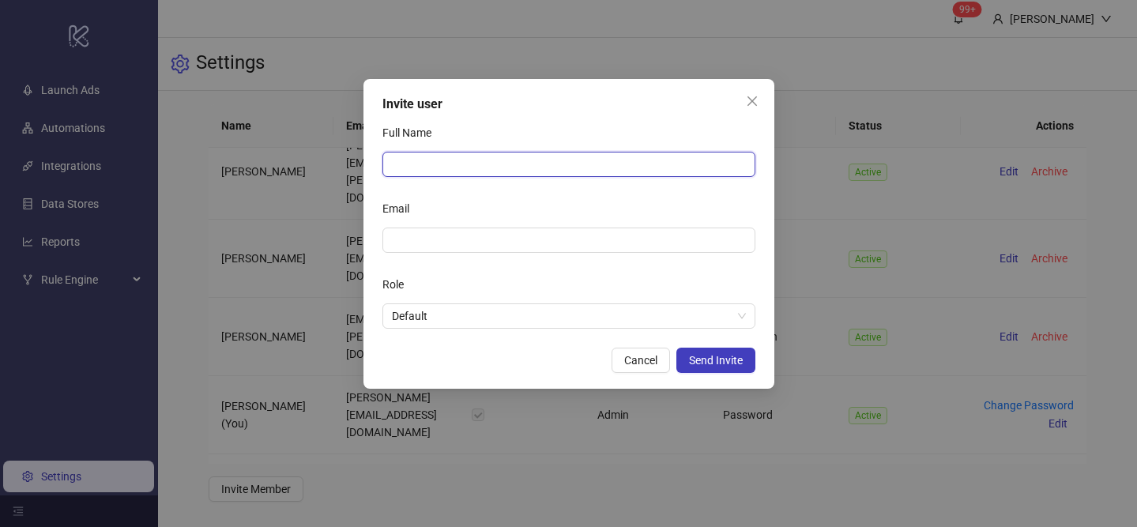
click at [495, 155] on input "Full Name" at bounding box center [568, 164] width 373 height 25
type input "*****"
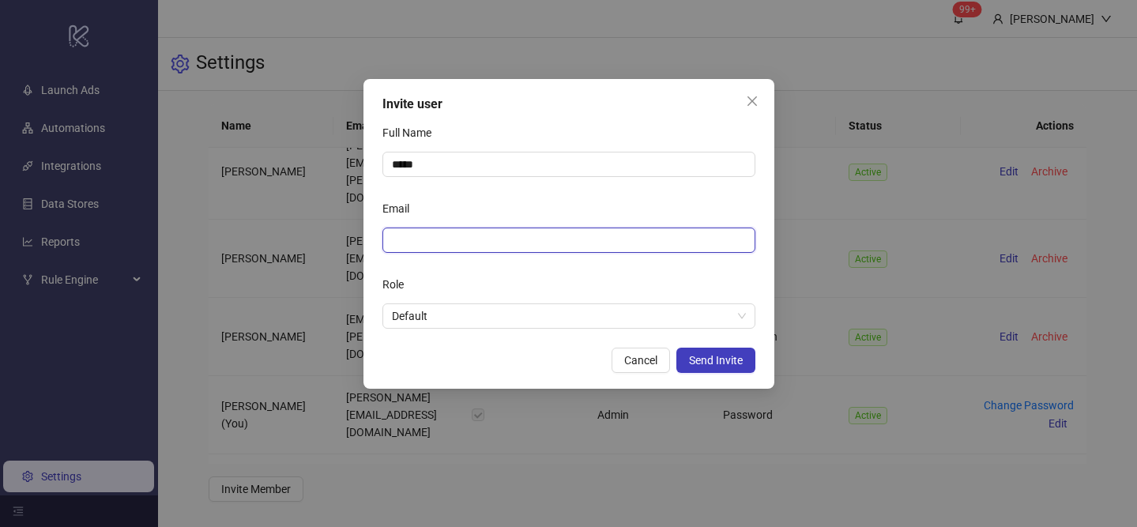
click at [495, 239] on input "Email" at bounding box center [567, 240] width 351 height 17
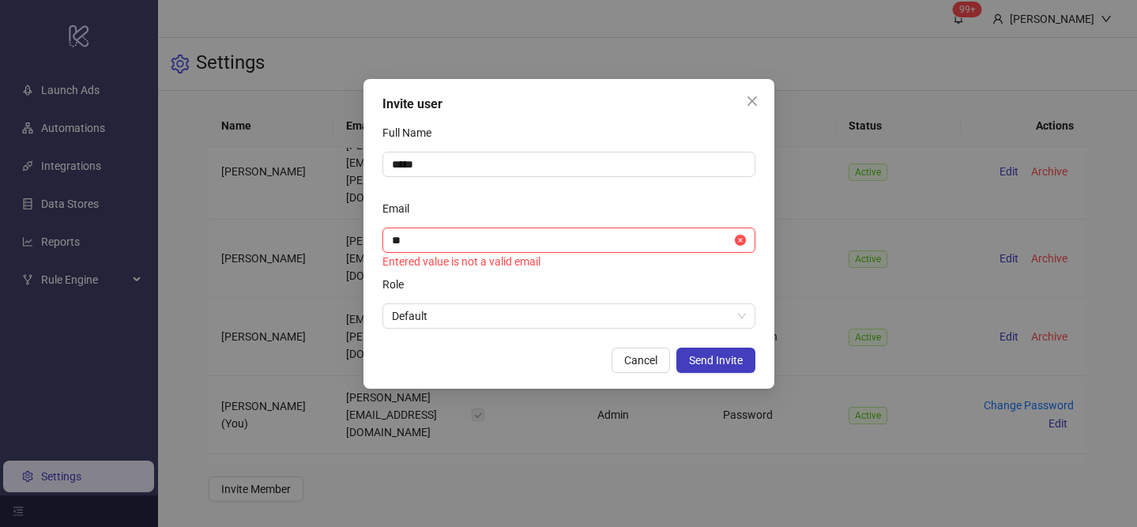
type input "*"
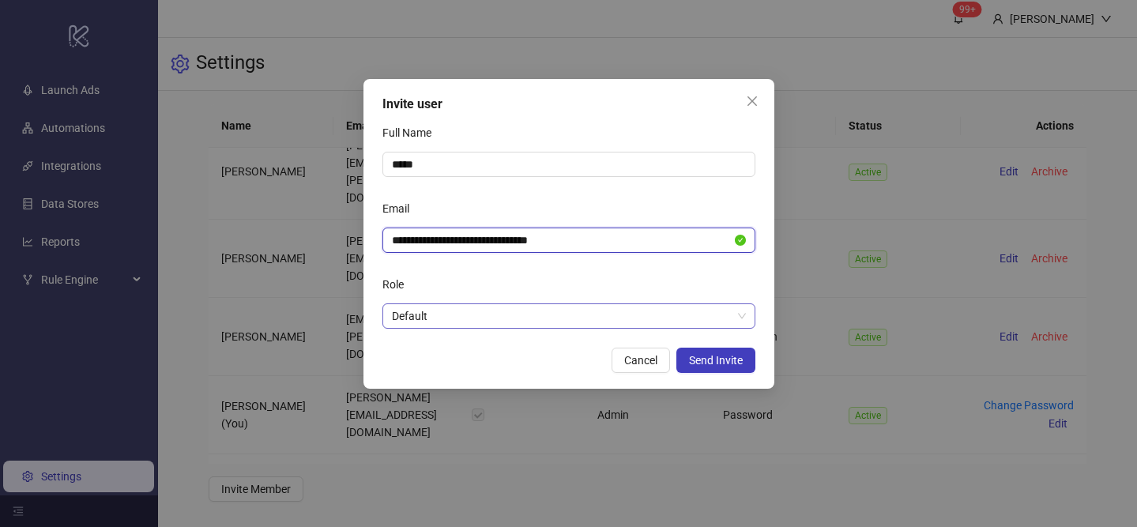
click at [497, 321] on span "Default" at bounding box center [569, 316] width 354 height 24
type input "**********"
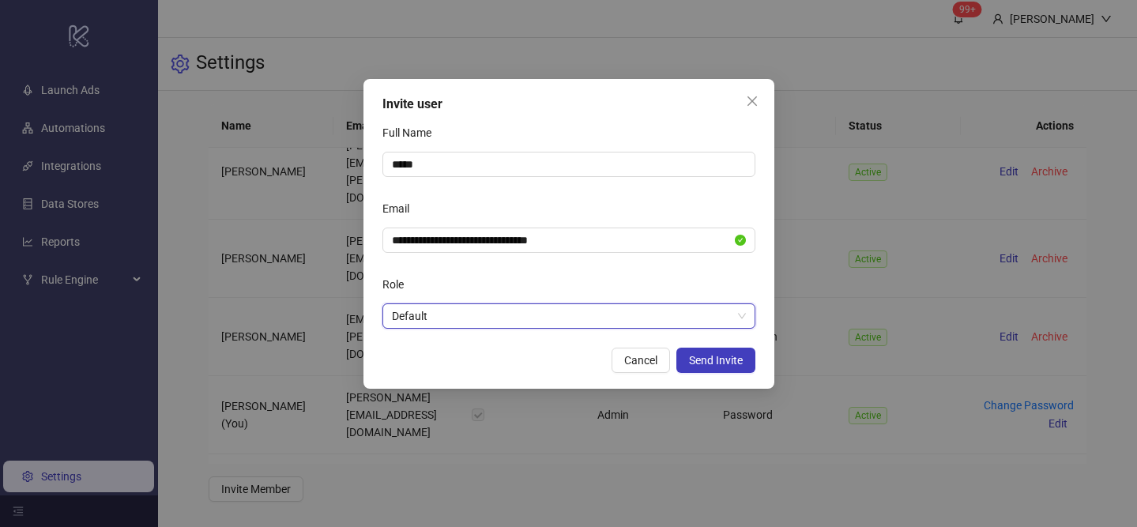
click at [506, 314] on span "Default" at bounding box center [569, 316] width 354 height 24
click at [710, 363] on span "Send Invite" at bounding box center [716, 360] width 54 height 13
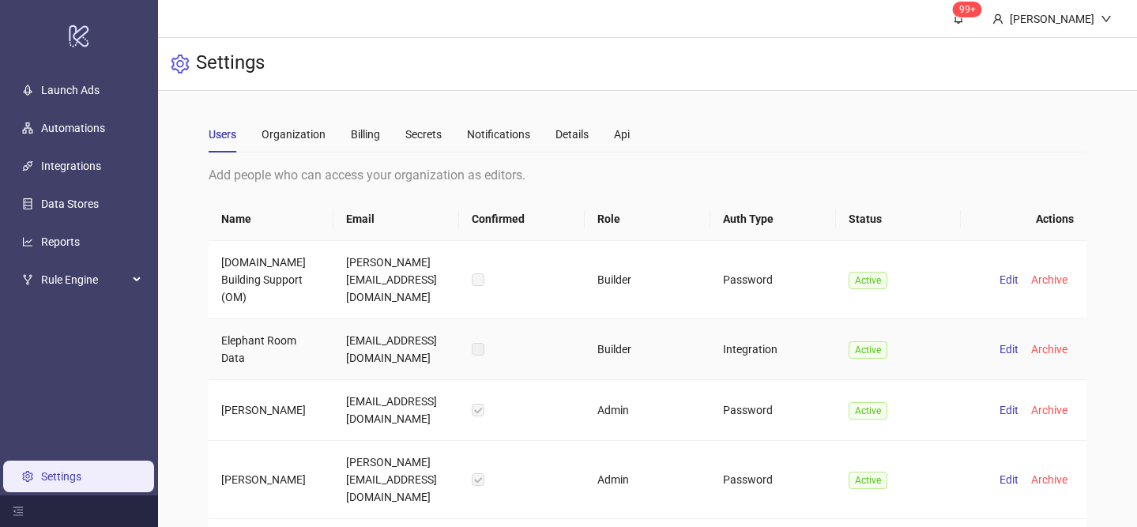
scroll to position [597, 0]
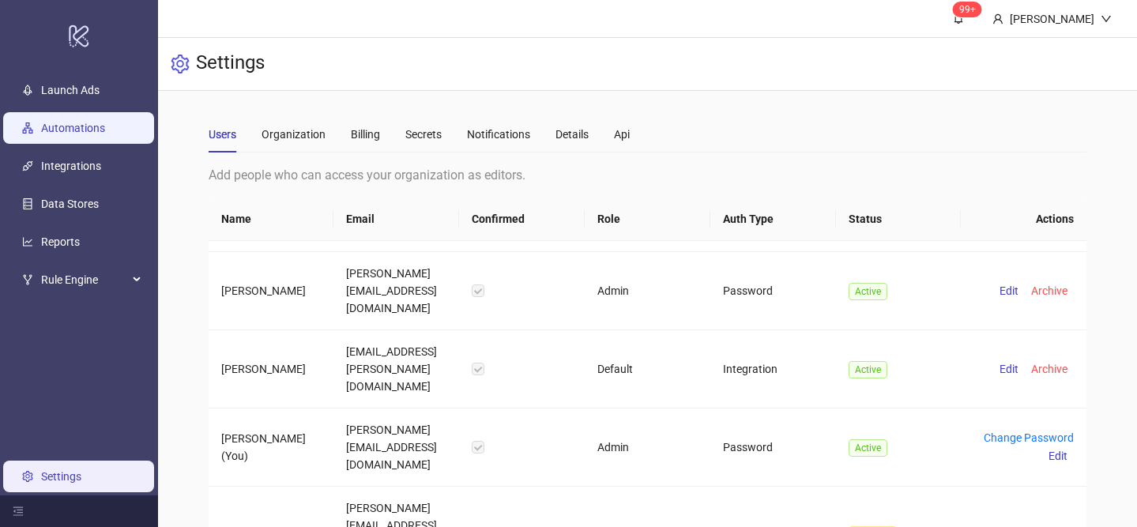
click at [105, 122] on link "Automations" at bounding box center [73, 128] width 64 height 13
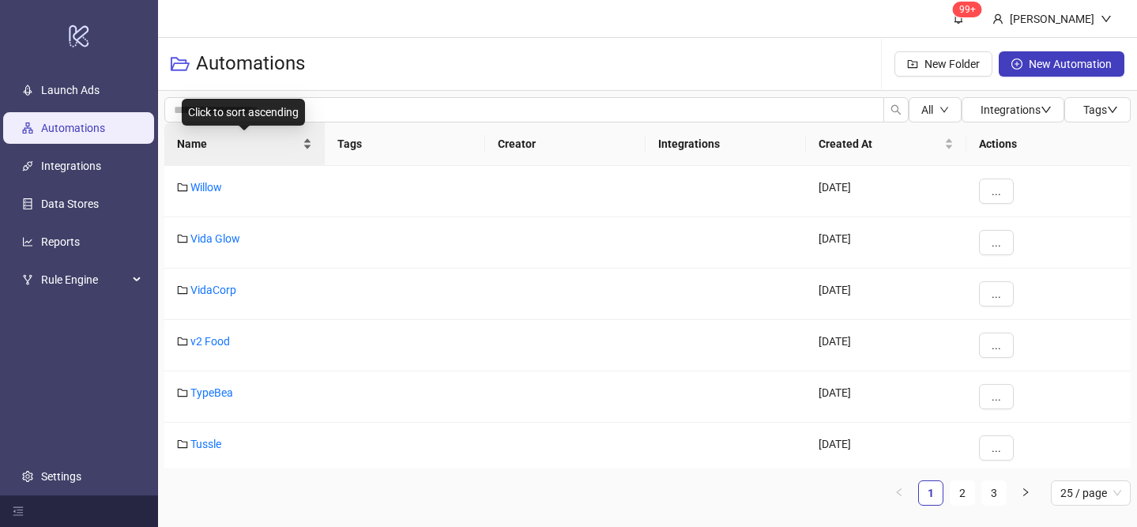
click at [311, 137] on div "Name" at bounding box center [244, 143] width 135 height 17
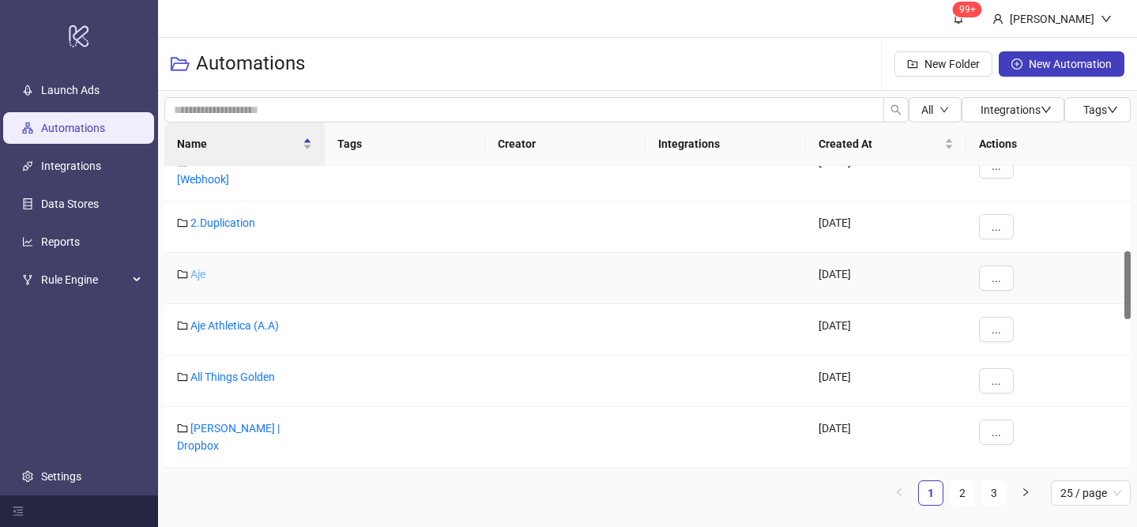
click at [195, 276] on link "Aje" at bounding box center [197, 274] width 15 height 13
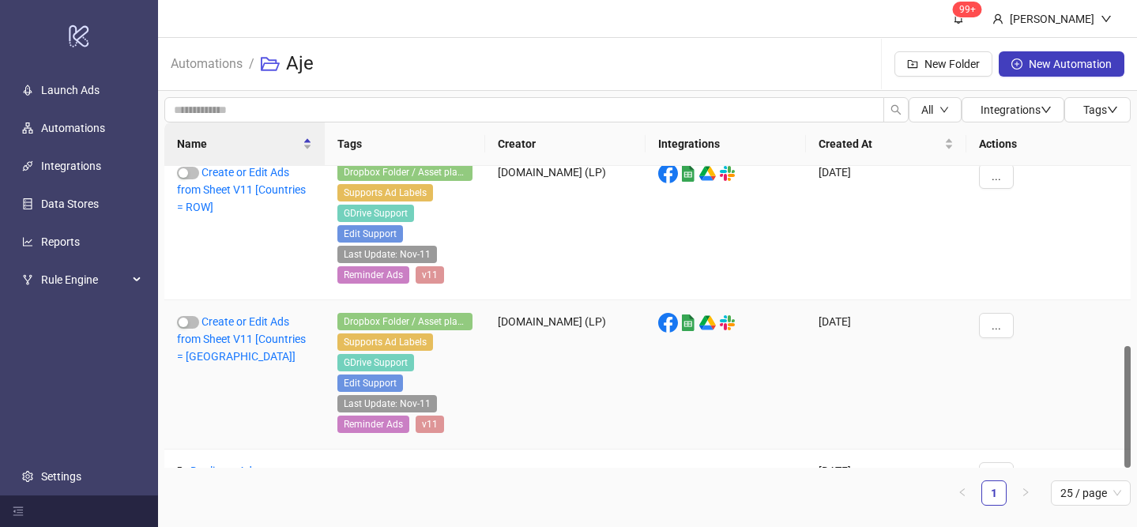
scroll to position [443, 0]
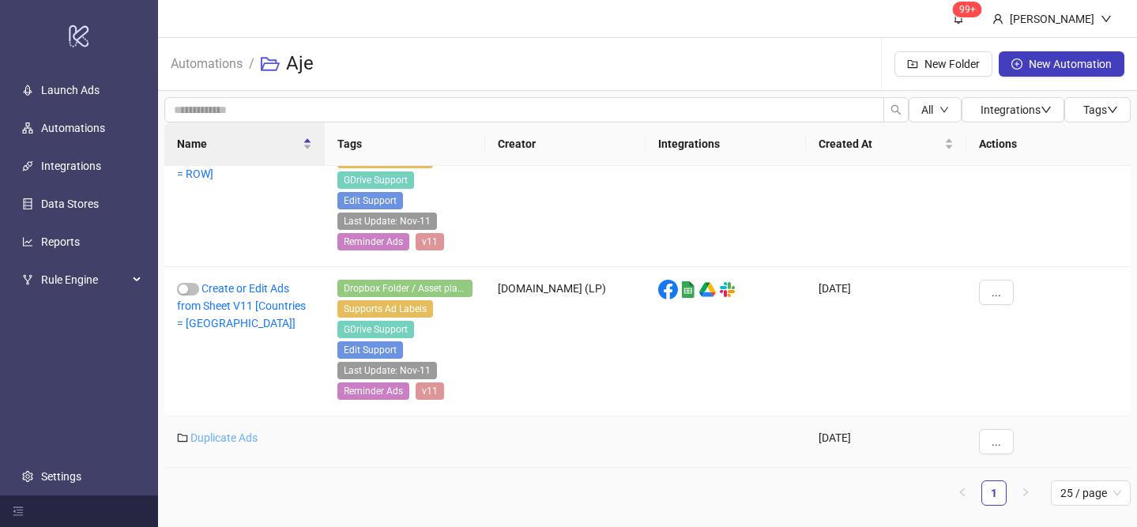
click at [228, 443] on link "Duplicate Ads" at bounding box center [223, 437] width 67 height 13
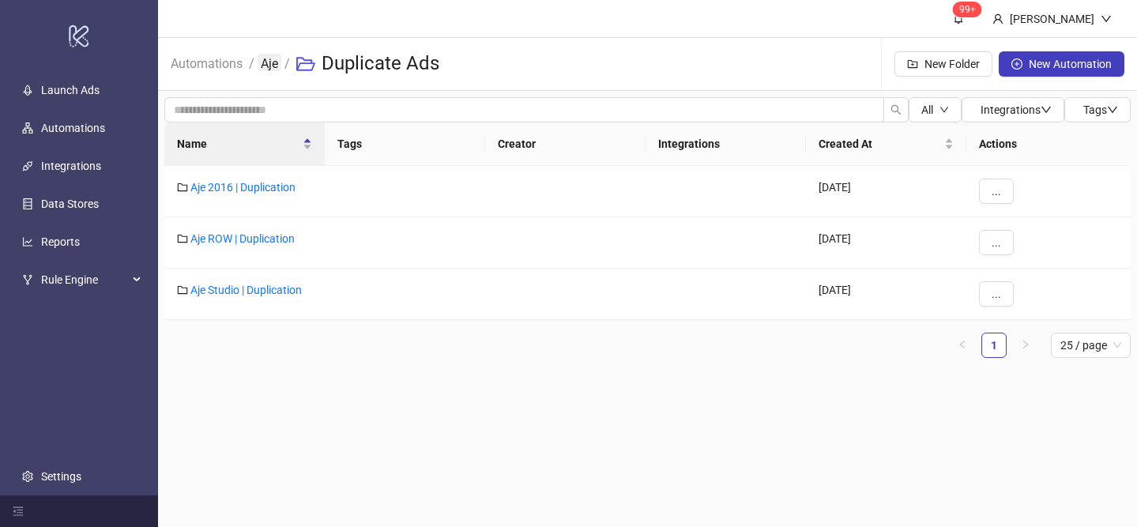
click at [272, 70] on link "Aje" at bounding box center [270, 62] width 24 height 17
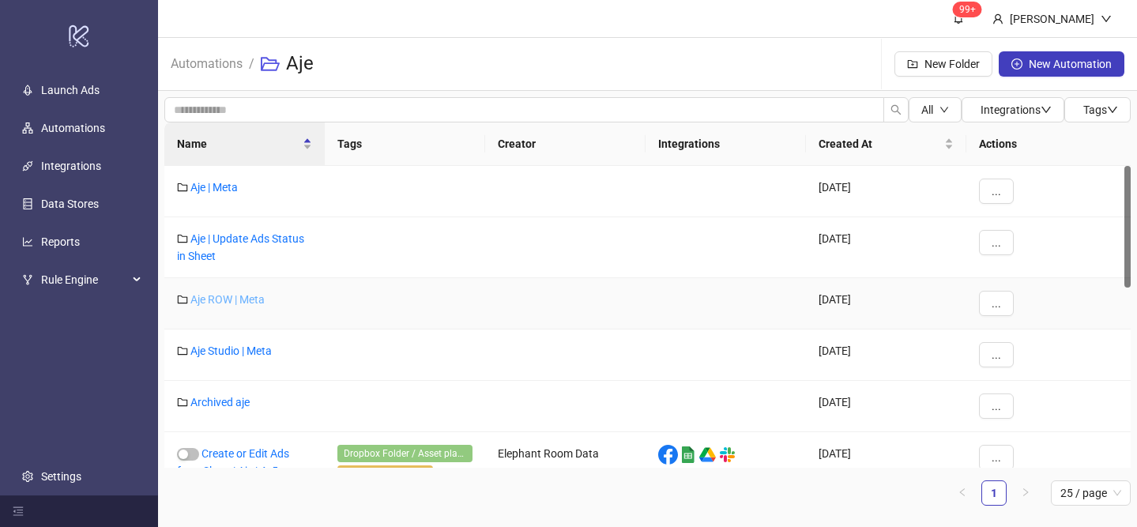
click at [254, 305] on link "Aje ROW | Meta" at bounding box center [227, 299] width 74 height 13
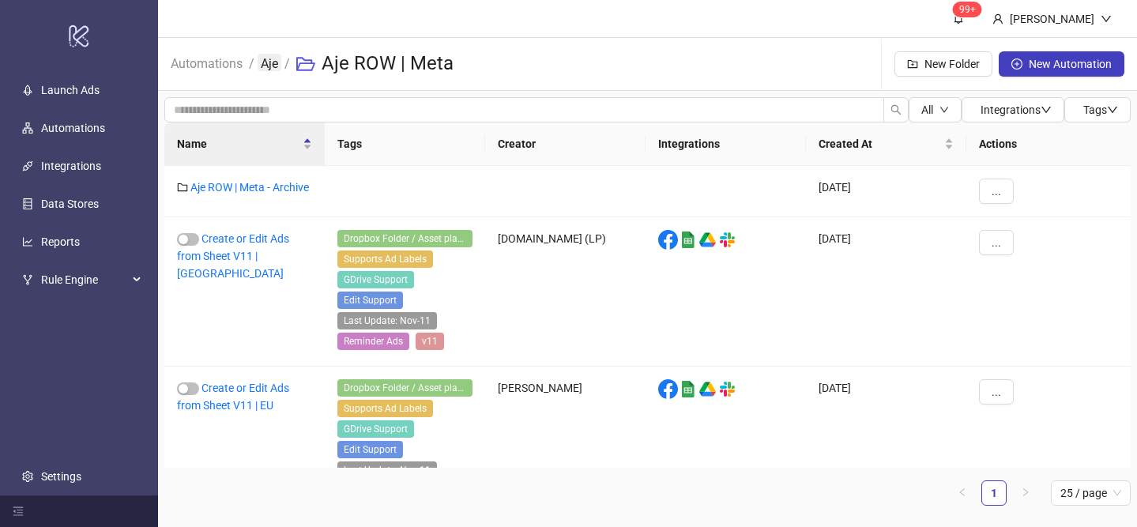
click at [258, 62] on link "Aje" at bounding box center [270, 62] width 24 height 17
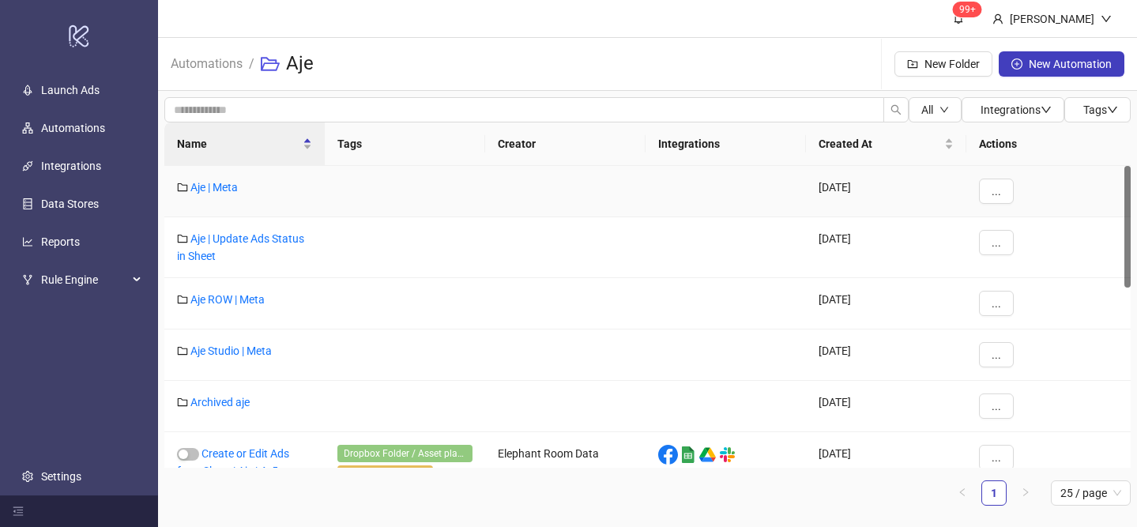
click at [224, 194] on div "Aje | Meta" at bounding box center [244, 191] width 160 height 51
click at [222, 191] on link "Aje | Meta" at bounding box center [213, 187] width 47 height 13
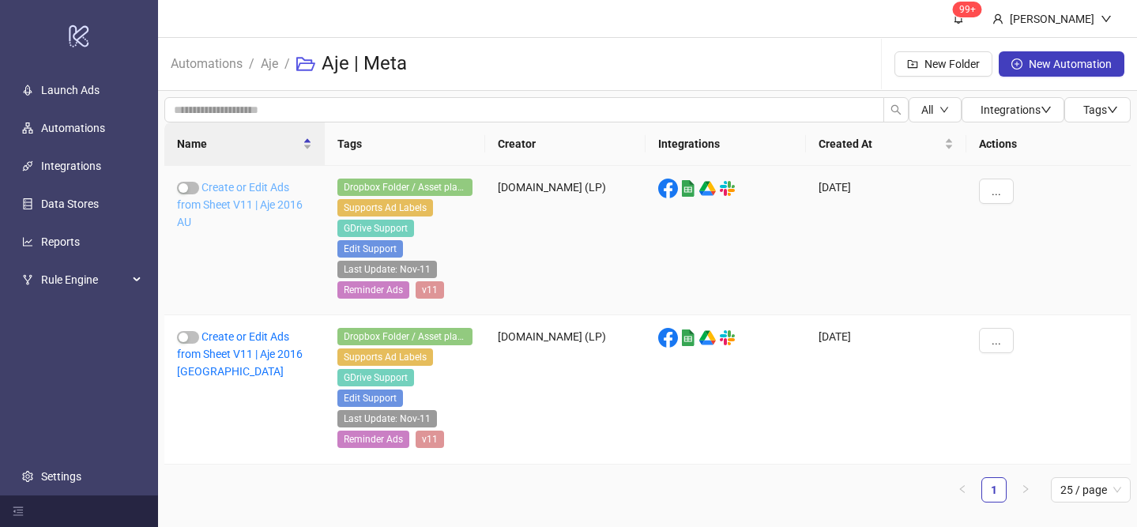
click at [269, 201] on link "Create or Edit Ads from Sheet V11 | Aje 2016 AU" at bounding box center [240, 204] width 126 height 47
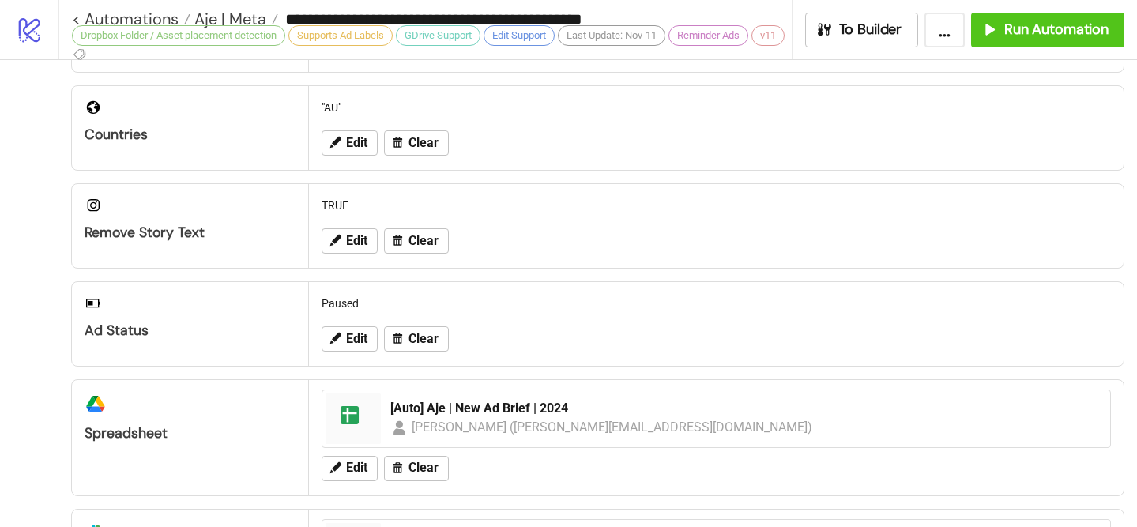
scroll to position [251, 0]
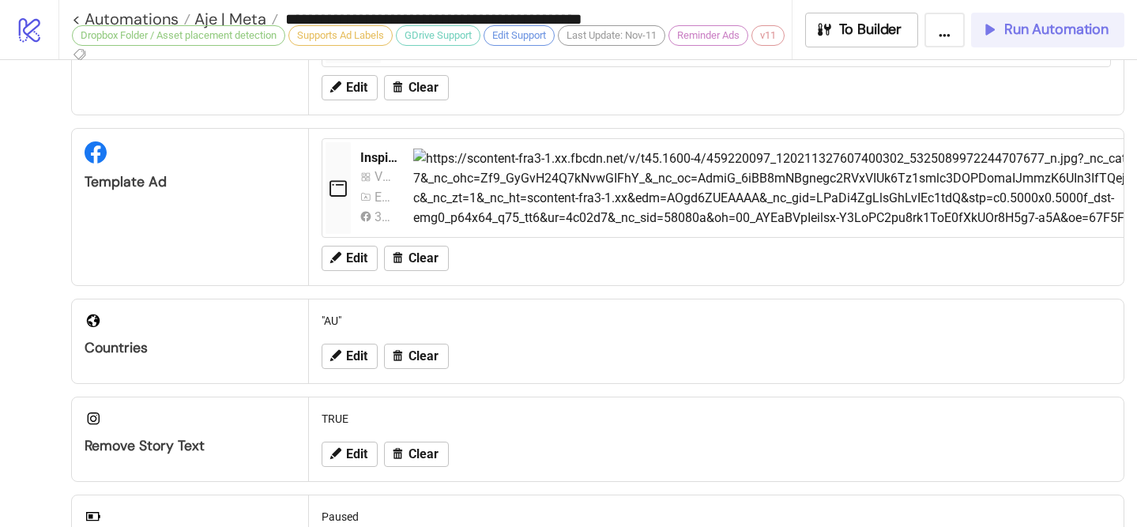
click at [1015, 36] on span "Run Automation" at bounding box center [1056, 30] width 104 height 18
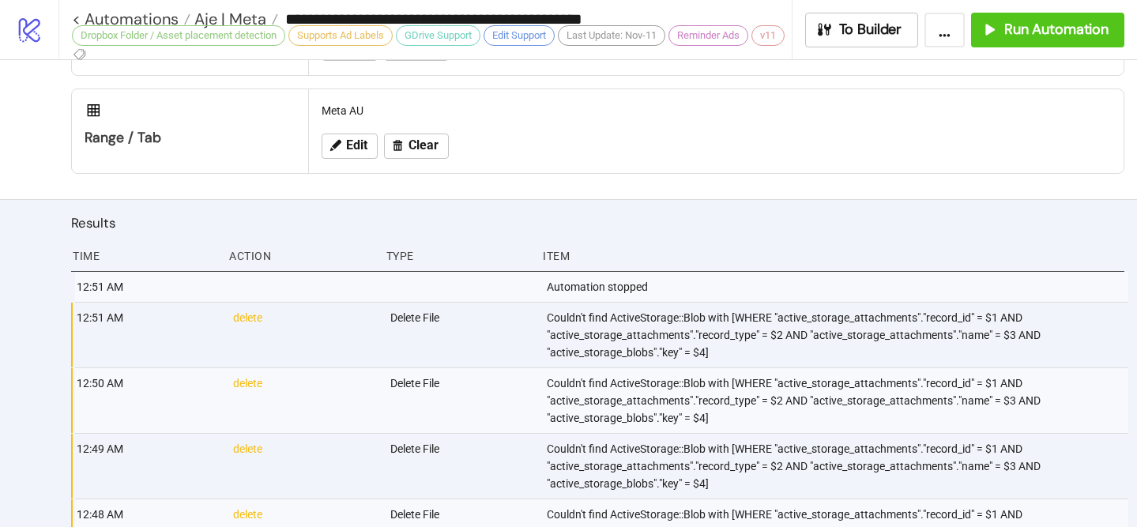
scroll to position [993, 0]
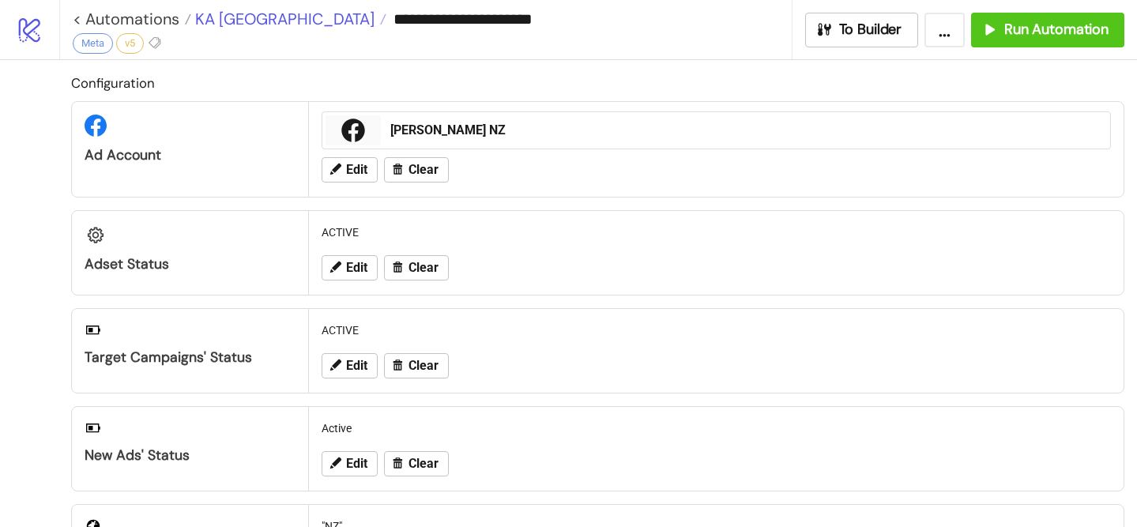
scroll to position [777, 0]
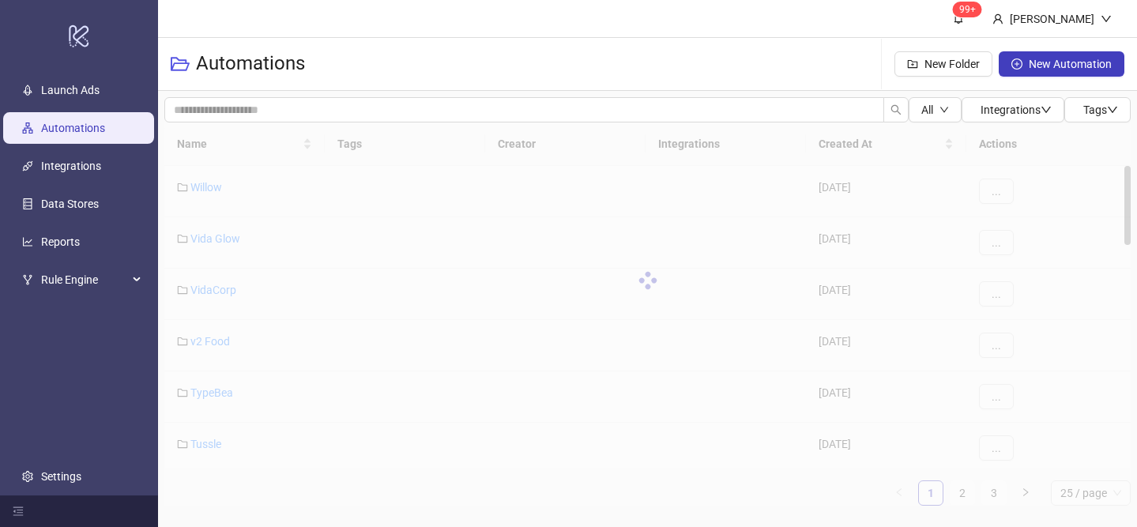
click at [303, 137] on div at bounding box center [647, 280] width 966 height 316
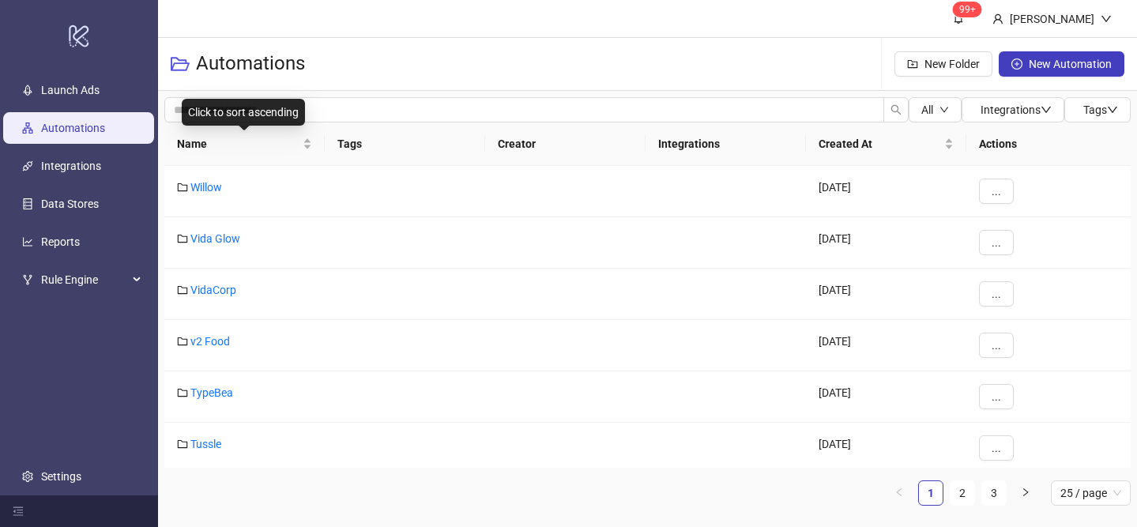
click at [307, 137] on div "Name" at bounding box center [244, 143] width 135 height 17
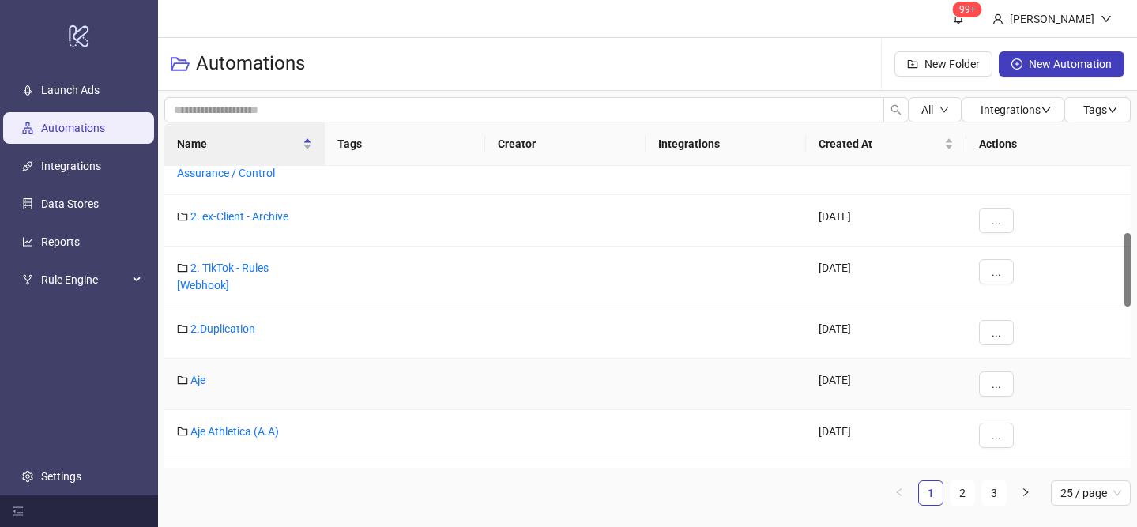
scroll to position [276, 0]
click at [202, 369] on div "Aje" at bounding box center [244, 381] width 160 height 51
click at [198, 378] on link "Aje" at bounding box center [197, 377] width 15 height 13
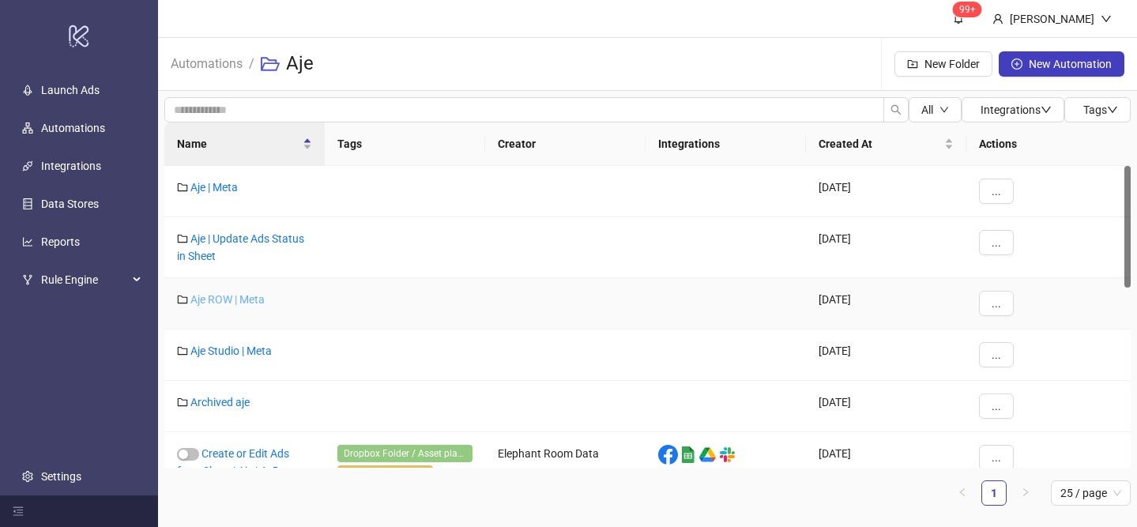
click at [241, 297] on link "Aje ROW | Meta" at bounding box center [227, 299] width 74 height 13
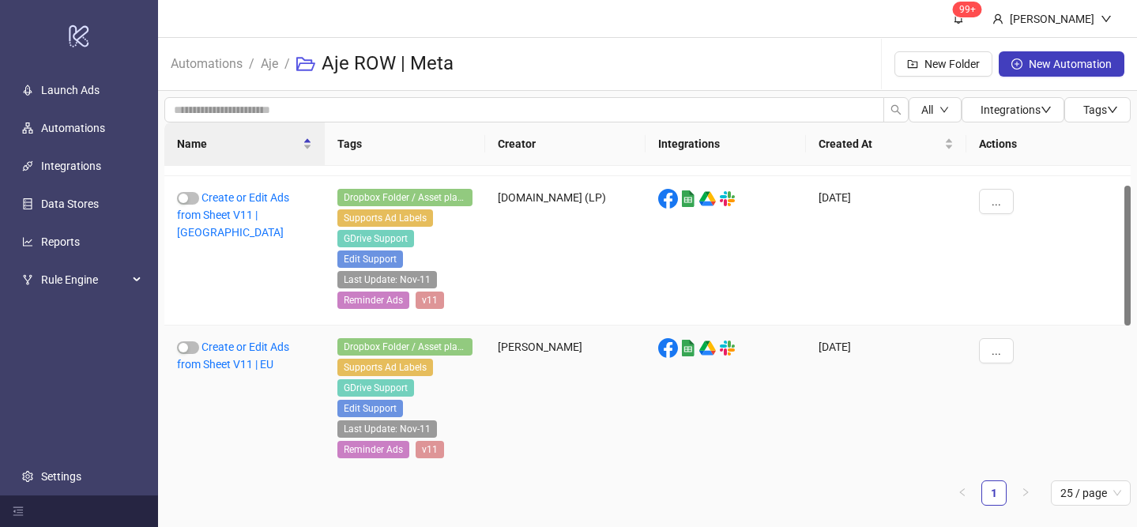
scroll to position [43, 0]
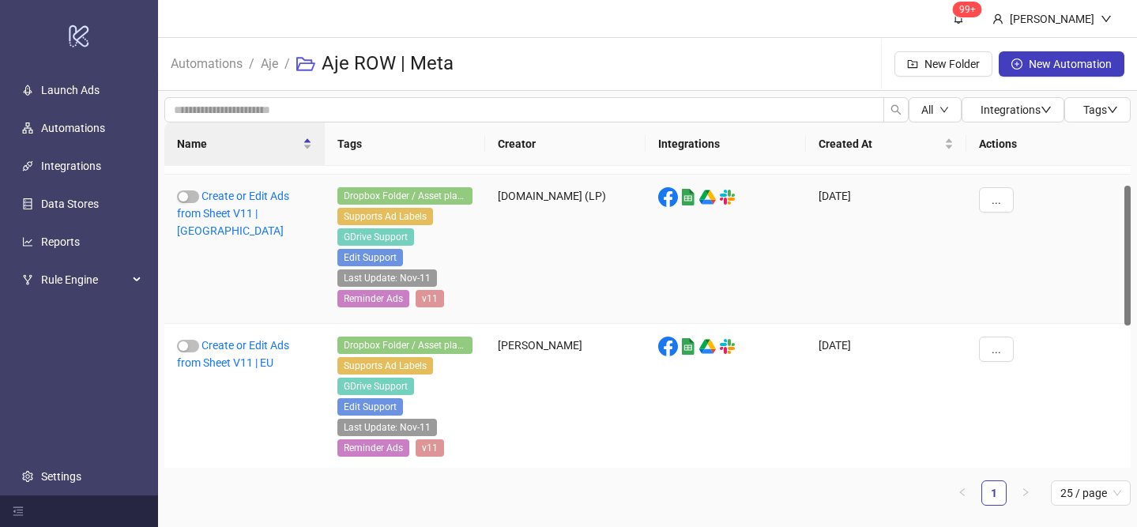
click at [271, 203] on div "Create or Edit Ads from Sheet V11 | ASIA" at bounding box center [244, 249] width 160 height 149
click at [267, 211] on link "Create or Edit Ads from Sheet V11 | ASIA" at bounding box center [233, 213] width 112 height 47
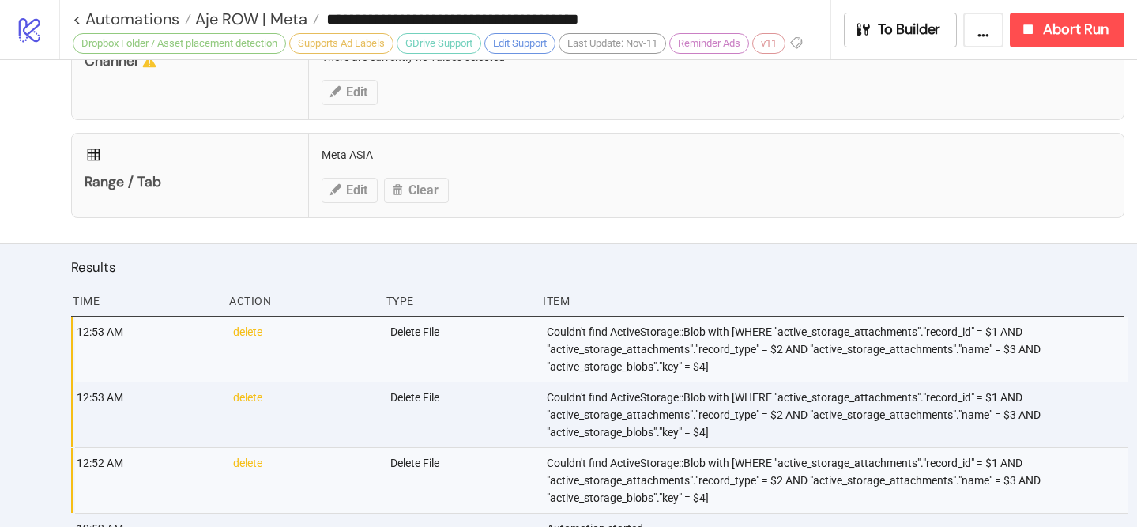
scroll to position [1087, 0]
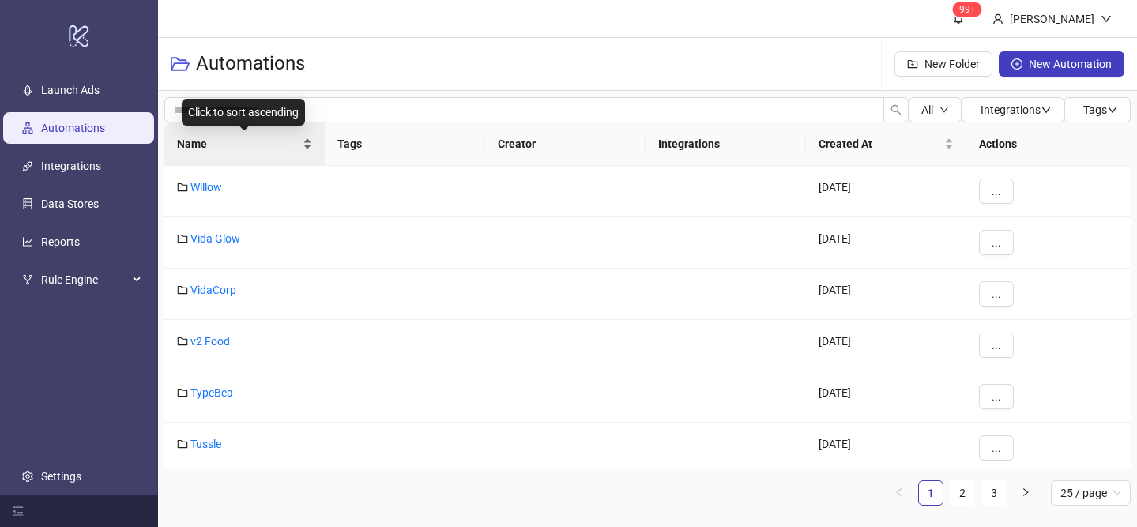
click at [297, 142] on span "Name" at bounding box center [238, 143] width 122 height 17
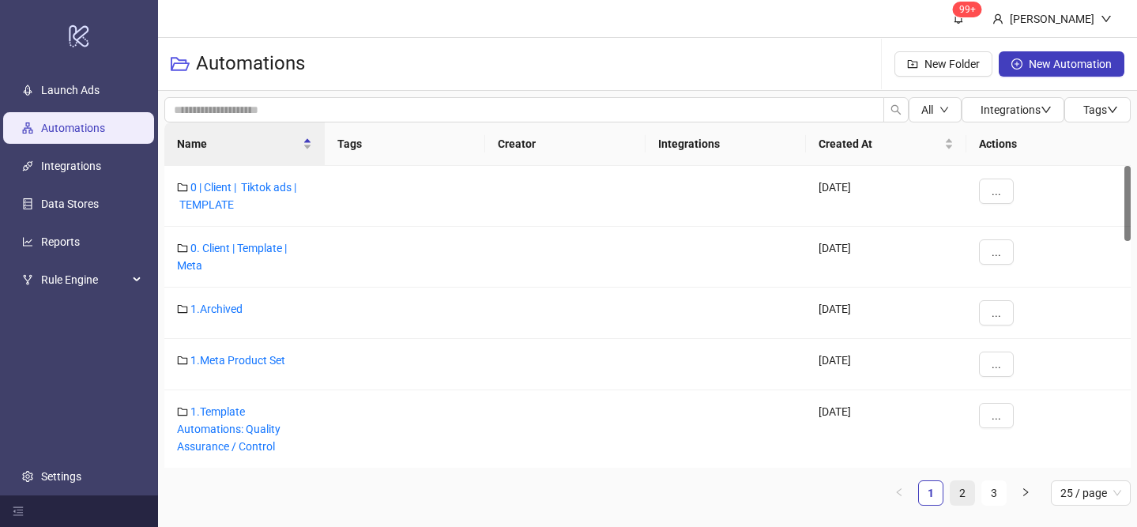
click at [968, 503] on link "2" at bounding box center [963, 493] width 24 height 24
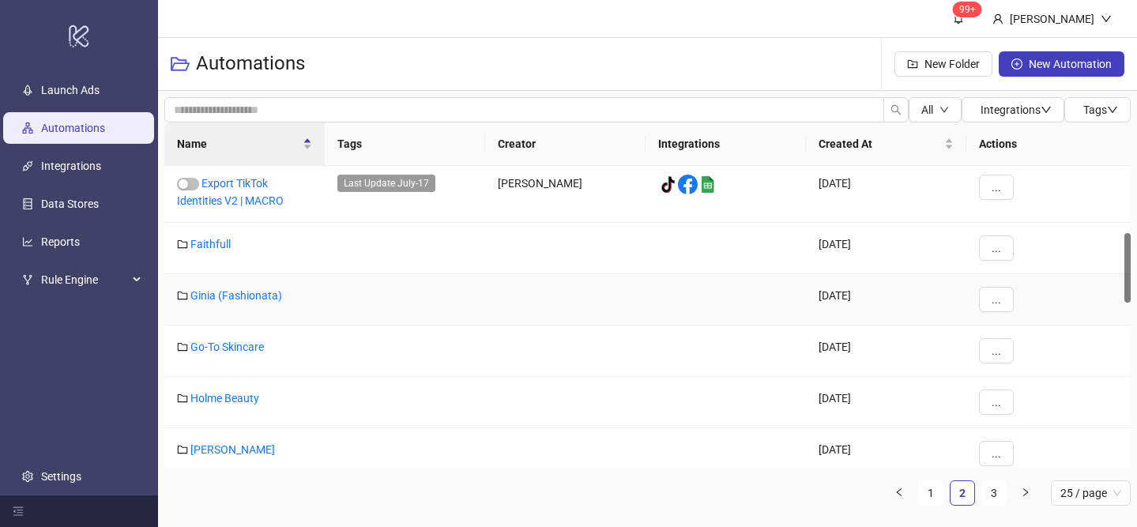
scroll to position [448, 0]
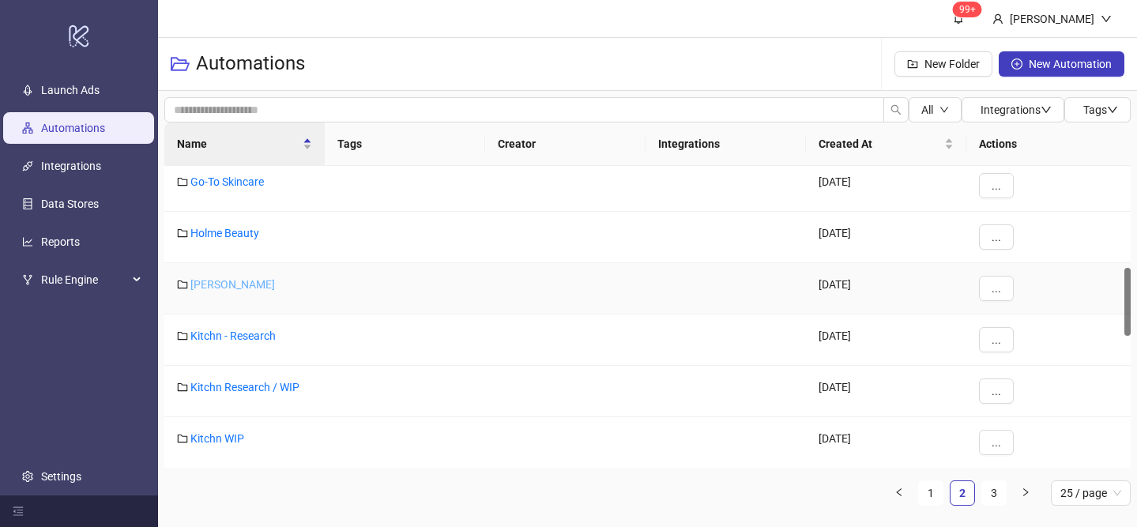
click at [214, 288] on link "[PERSON_NAME]" at bounding box center [232, 284] width 85 height 13
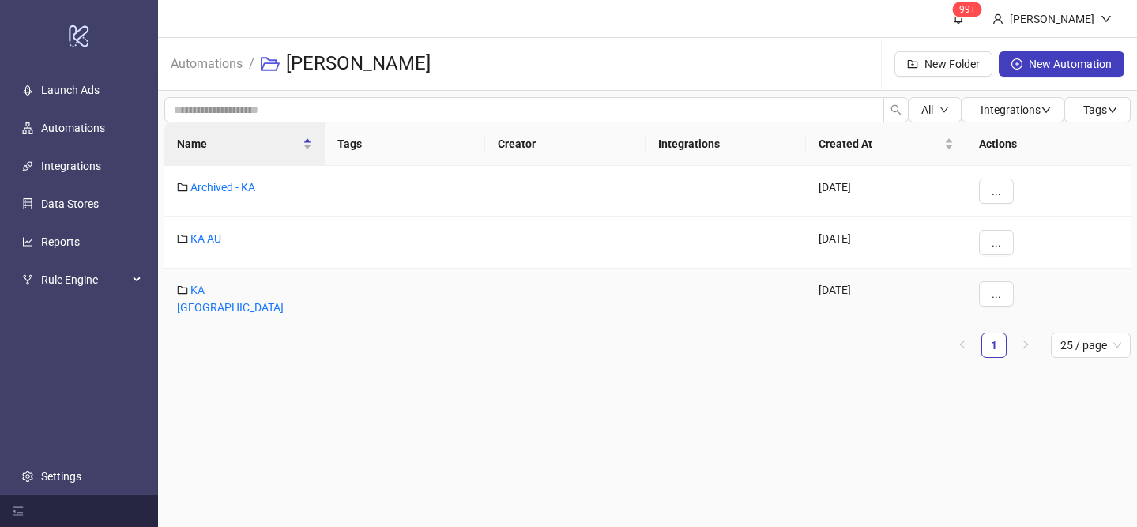
click at [221, 281] on div "KA [GEOGRAPHIC_DATA]" at bounding box center [244, 299] width 160 height 61
click at [219, 287] on link "KA [GEOGRAPHIC_DATA]" at bounding box center [230, 299] width 107 height 30
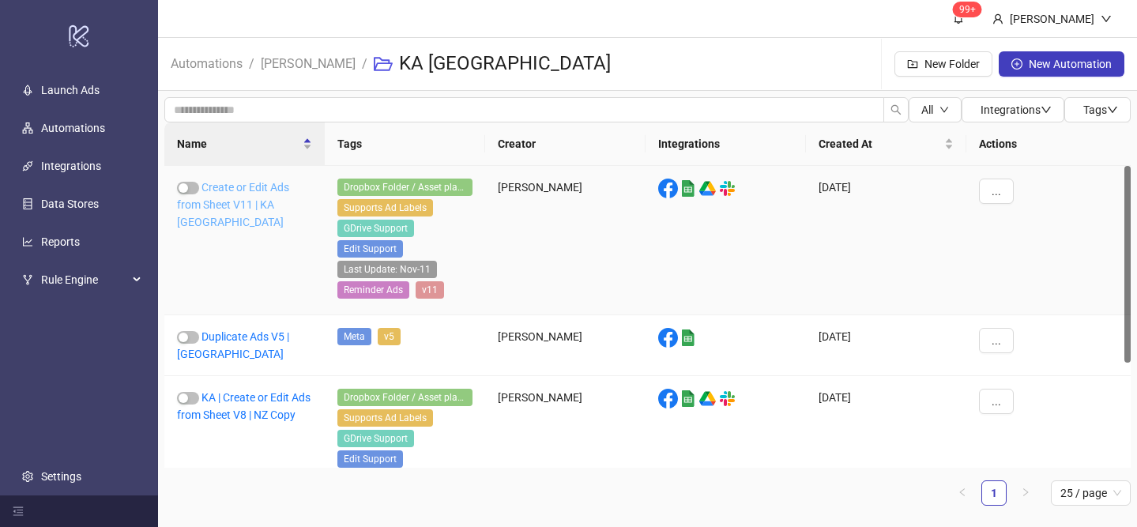
click at [267, 208] on link "Create or Edit Ads from Sheet V11 | KA [GEOGRAPHIC_DATA]" at bounding box center [233, 204] width 112 height 47
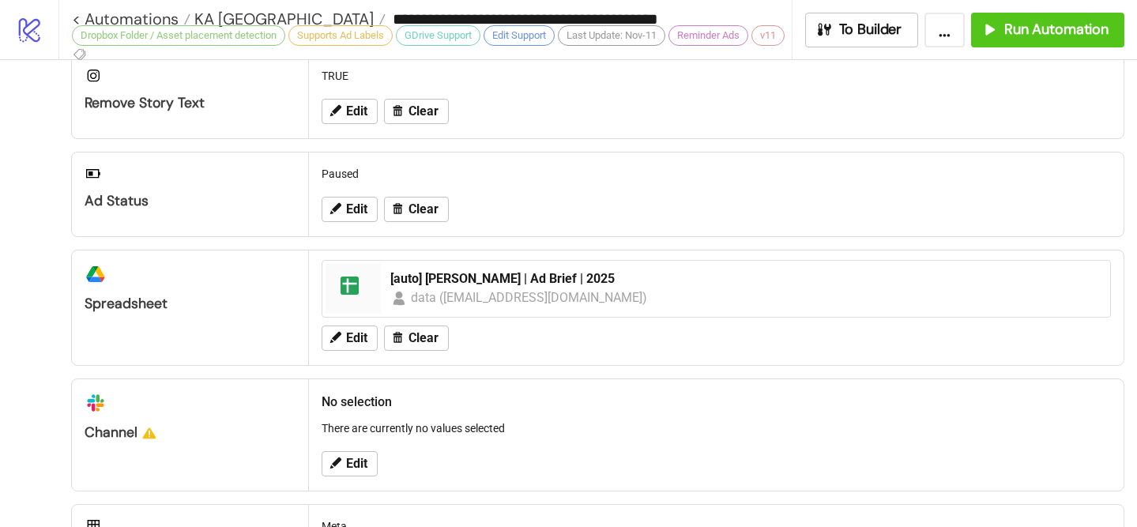
scroll to position [868, 0]
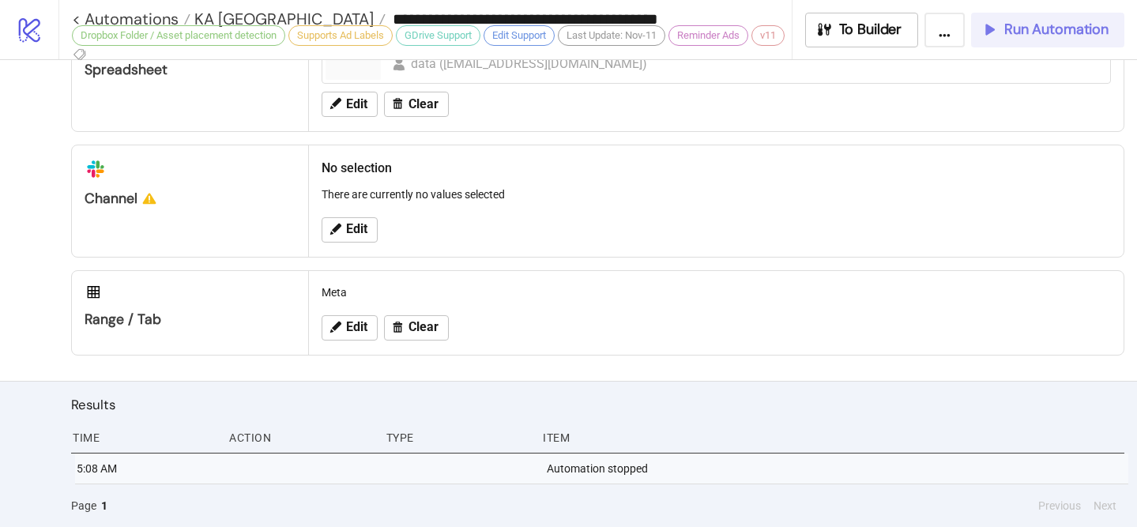
click at [1024, 36] on span "Run Automation" at bounding box center [1056, 30] width 104 height 18
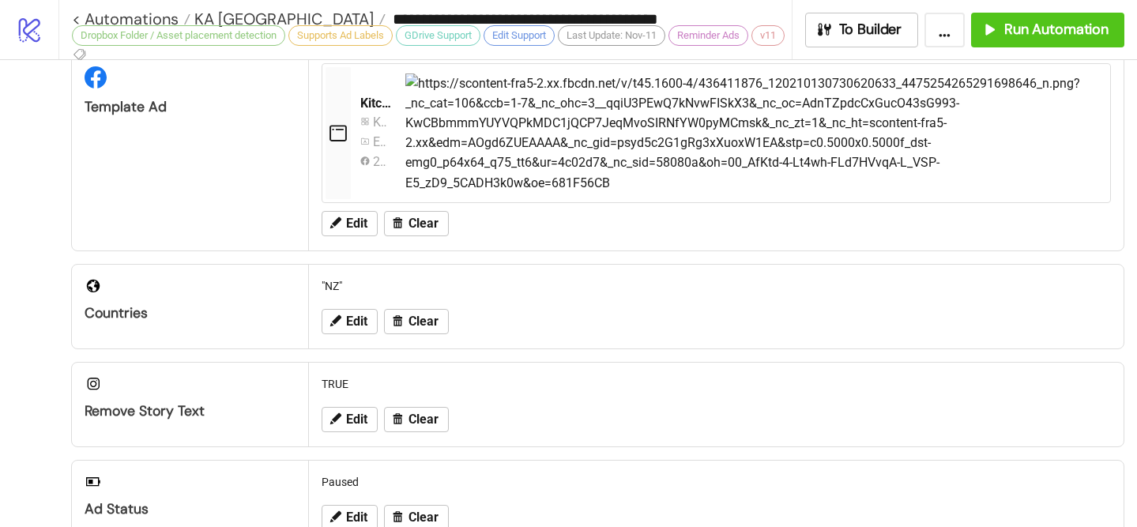
scroll to position [0, 0]
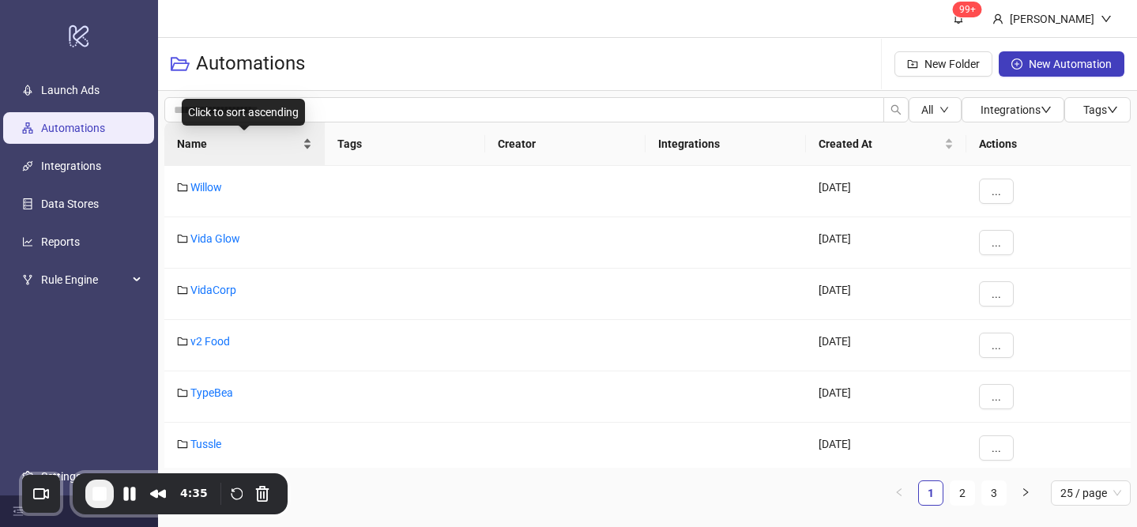
click at [309, 135] on div "Name" at bounding box center [244, 143] width 135 height 17
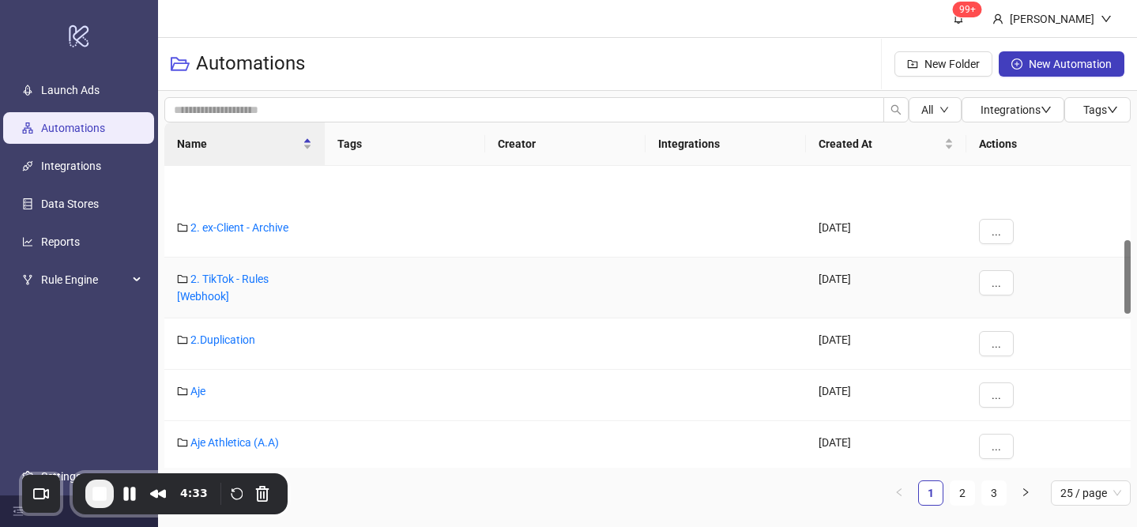
scroll to position [306, 0]
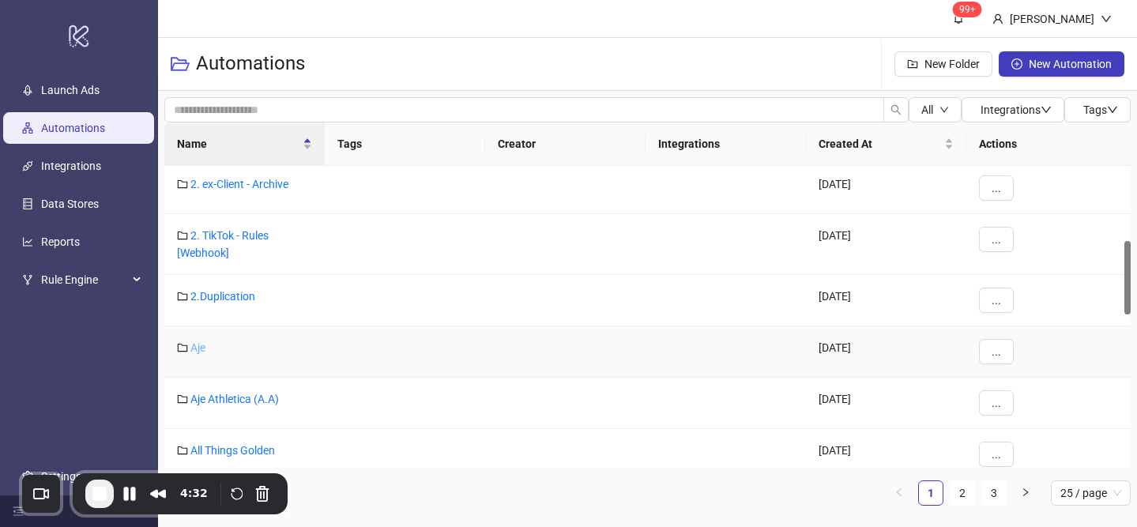
click at [192, 347] on link "Aje" at bounding box center [197, 347] width 15 height 13
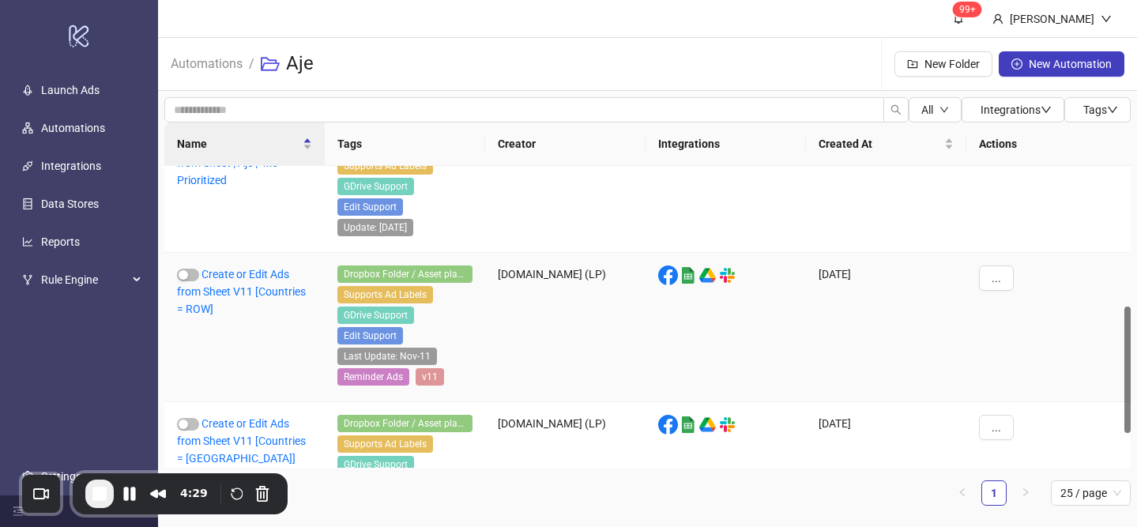
scroll to position [418, 0]
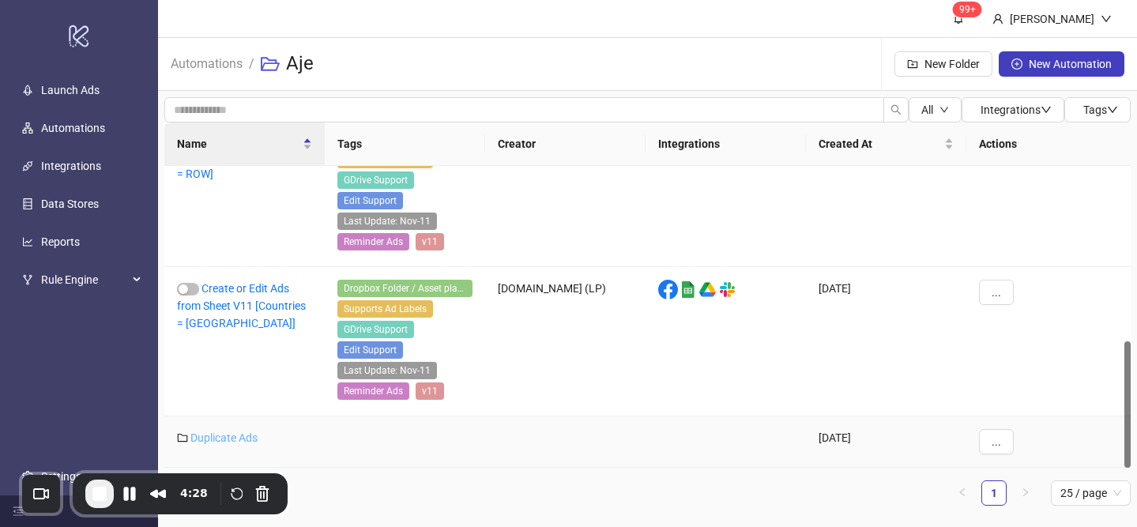
click at [238, 438] on link "Duplicate Ads" at bounding box center [223, 437] width 67 height 13
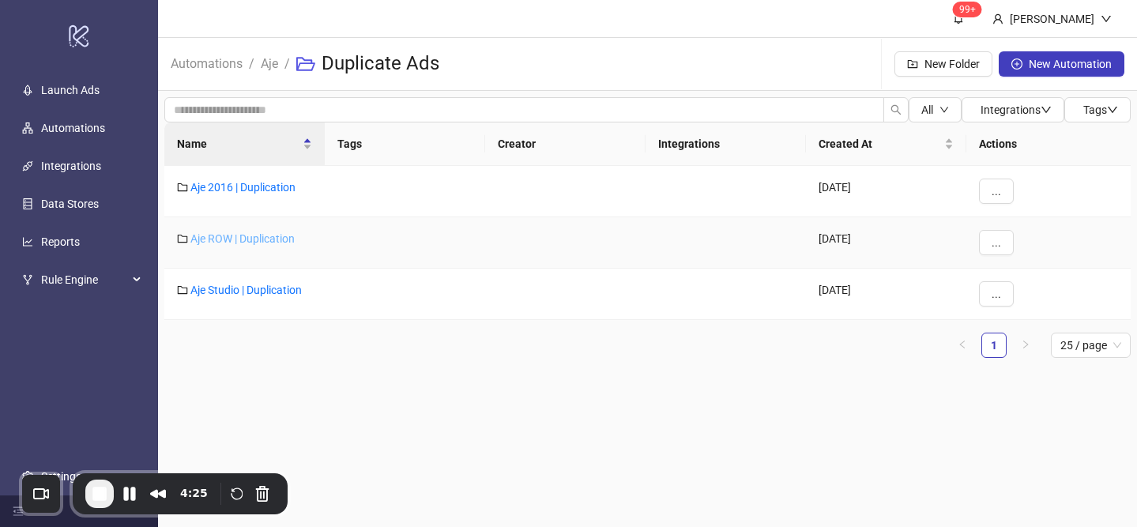
click at [266, 237] on link "Aje ROW | Duplication" at bounding box center [242, 238] width 104 height 13
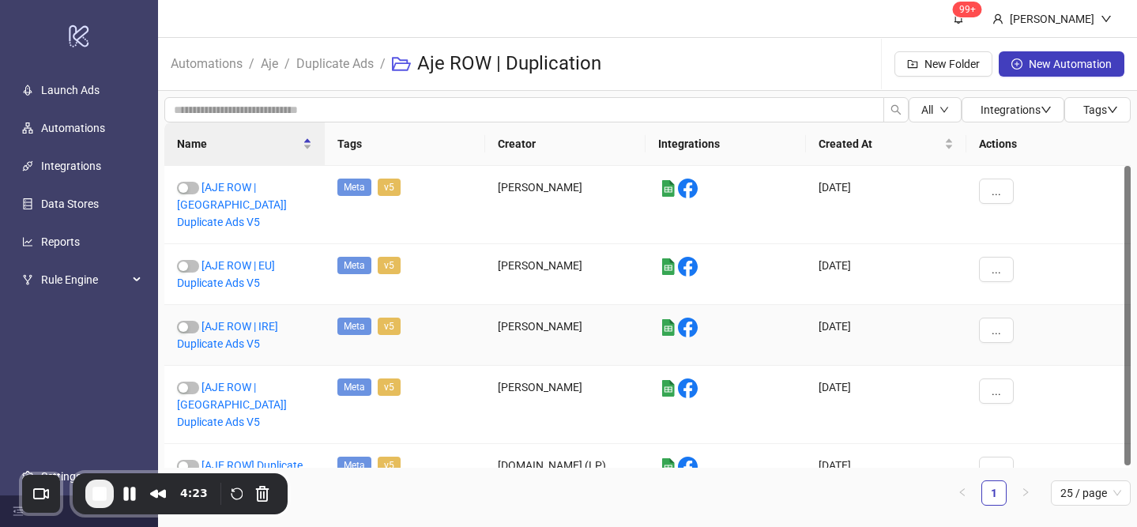
scroll to position [2, 0]
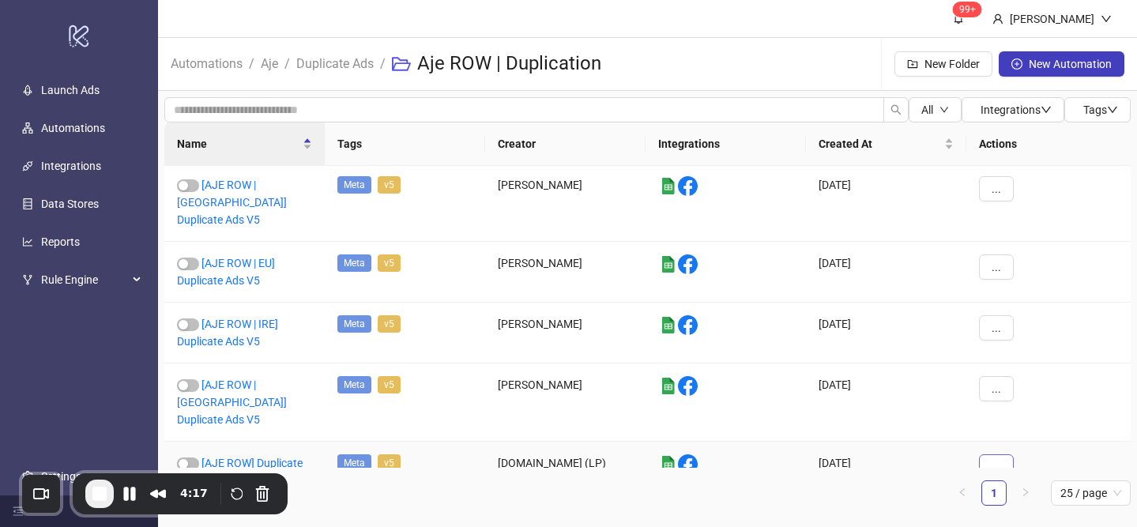
click at [1004, 454] on button "..." at bounding box center [996, 466] width 35 height 25
click at [1029, 322] on span "Edit" at bounding box center [1032, 324] width 46 height 17
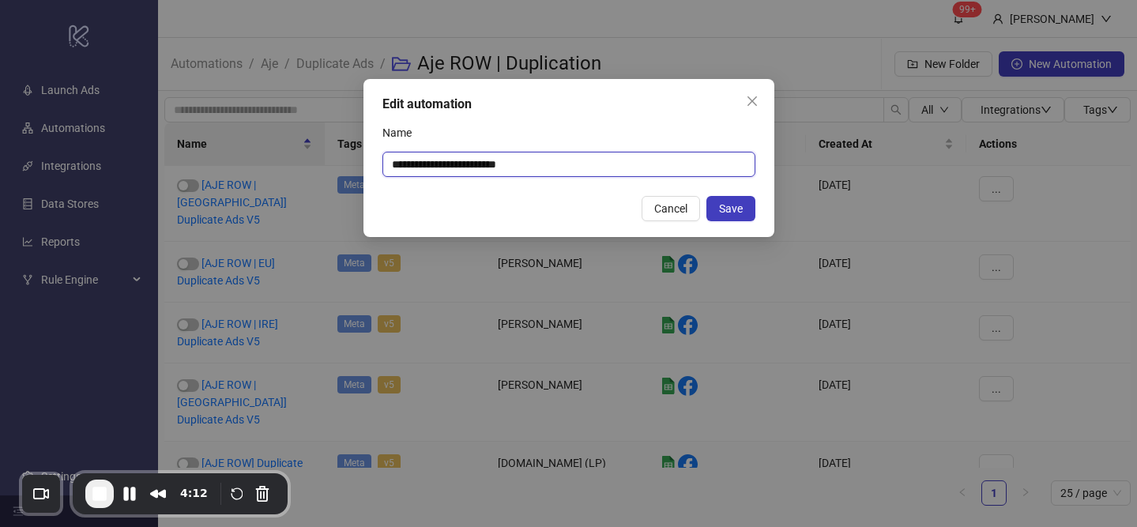
click at [440, 164] on input "**********" at bounding box center [568, 164] width 373 height 25
type input "**********"
click at [730, 205] on span "Save" at bounding box center [731, 208] width 24 height 13
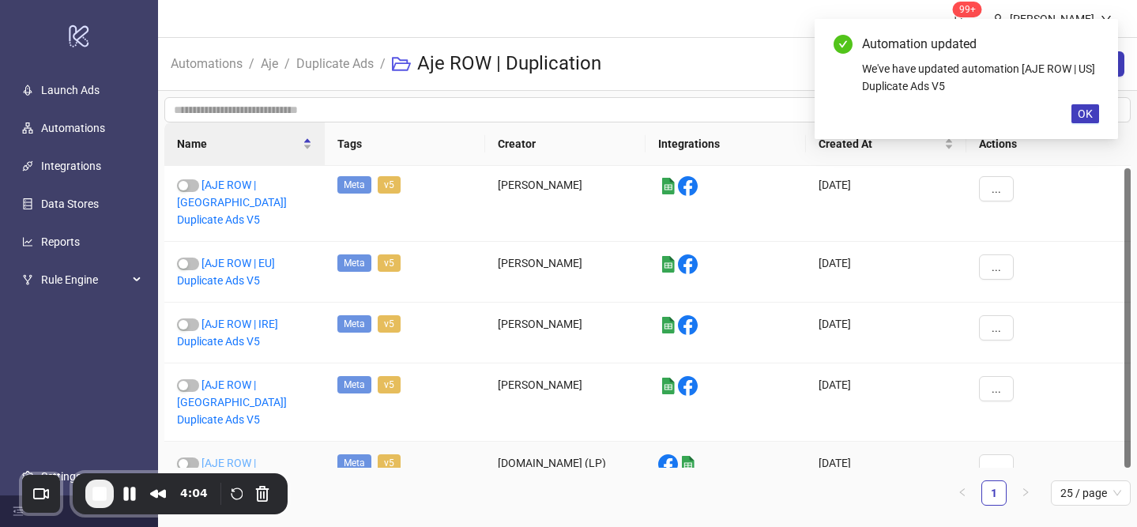
click at [240, 457] on link "[AJE ROW | [GEOGRAPHIC_DATA]] Duplicate Ads V5" at bounding box center [232, 480] width 110 height 47
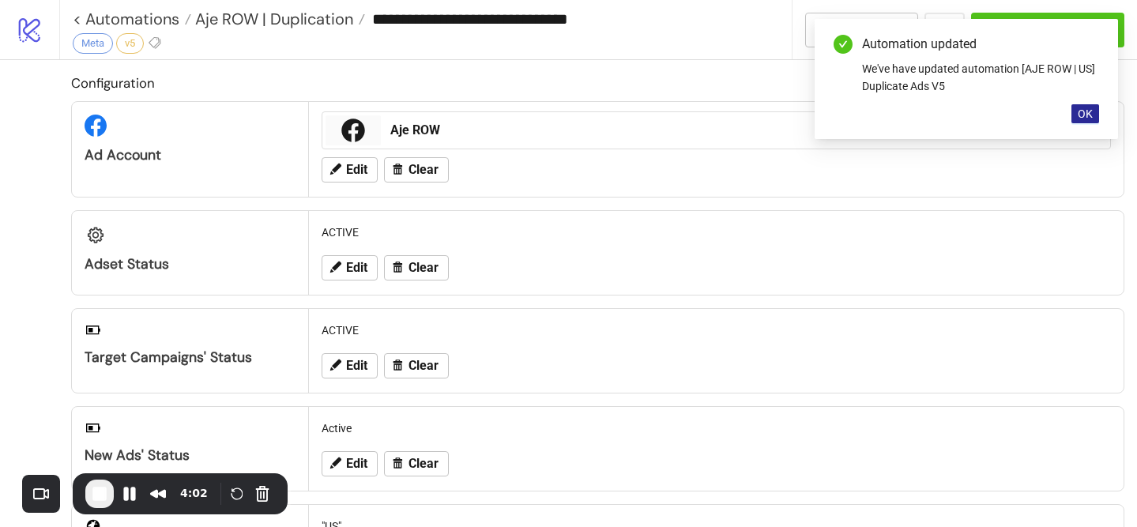
click at [1089, 115] on span "OK" at bounding box center [1085, 113] width 15 height 13
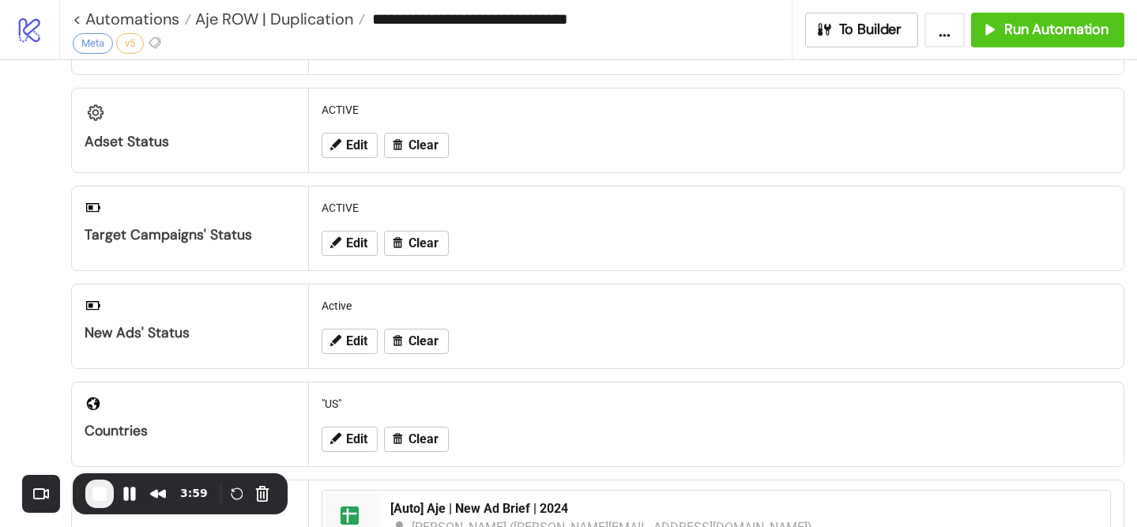
scroll to position [123, 0]
click at [344, 342] on button "Edit" at bounding box center [350, 340] width 56 height 25
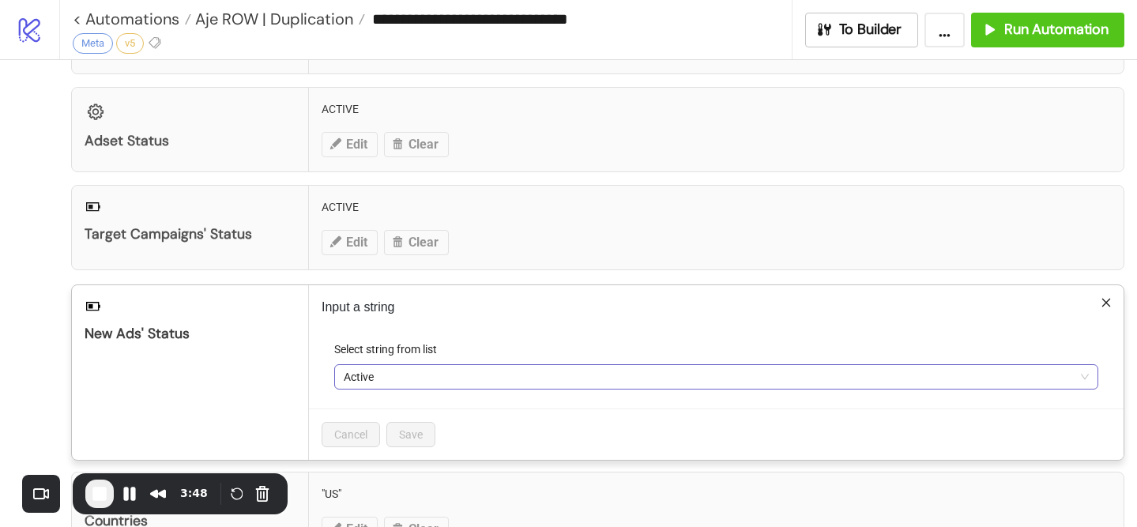
click at [406, 369] on span "Active" at bounding box center [716, 377] width 745 height 24
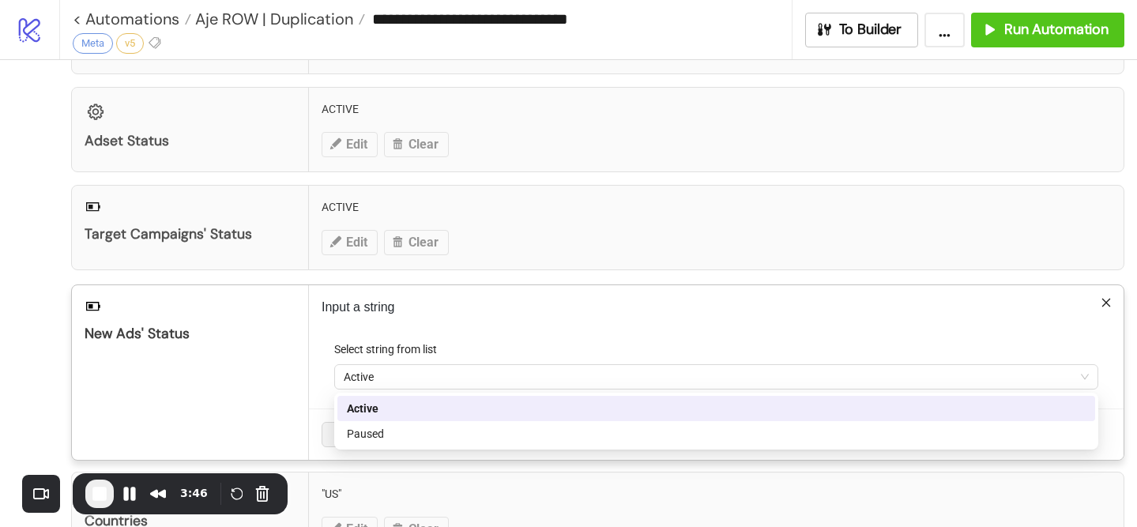
click at [409, 352] on label "Select string from list" at bounding box center [390, 349] width 113 height 17
click at [409, 365] on input "Select string from list" at bounding box center [709, 377] width 731 height 24
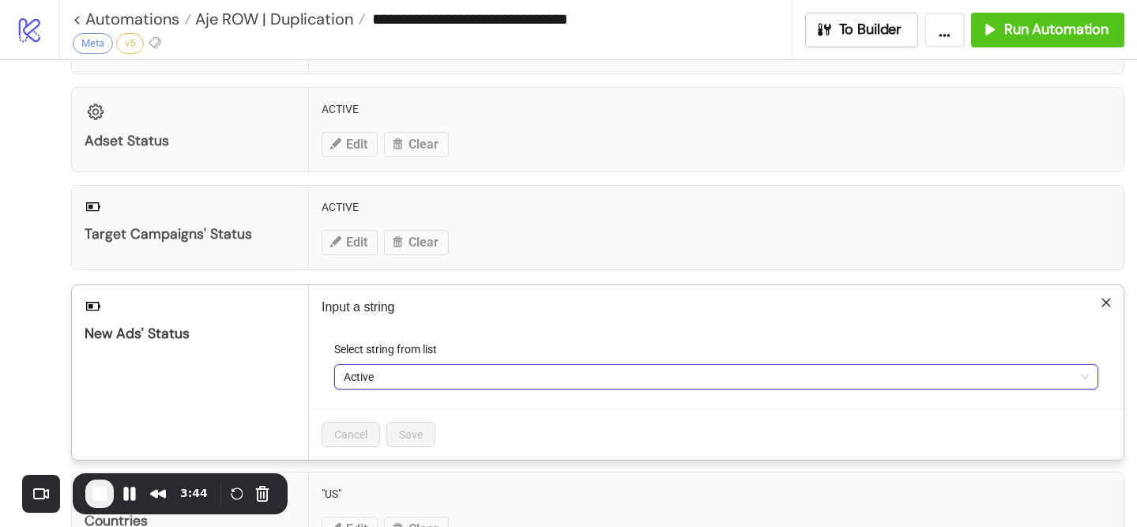
click at [1112, 306] on div "Input a string Select string from list Active Active Cancel Save" at bounding box center [716, 372] width 815 height 175
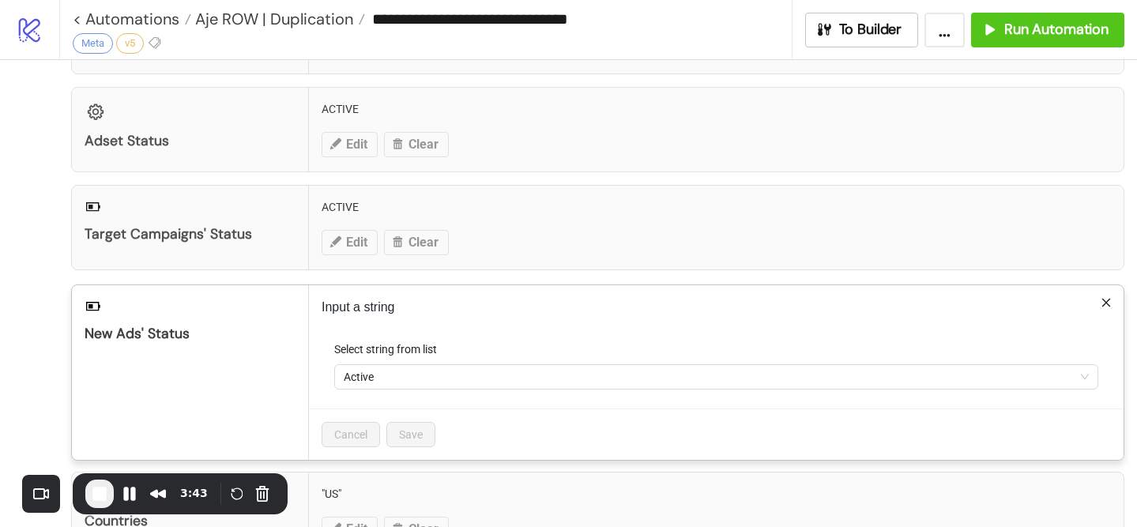
click at [1106, 303] on icon "close" at bounding box center [1106, 303] width 9 height 9
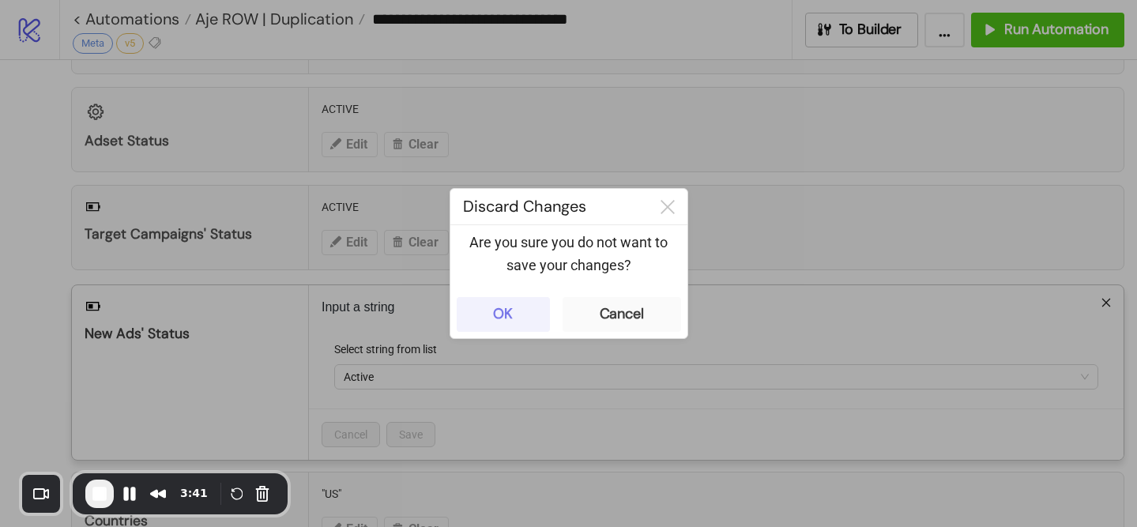
click at [532, 311] on button "OK" at bounding box center [503, 314] width 93 height 35
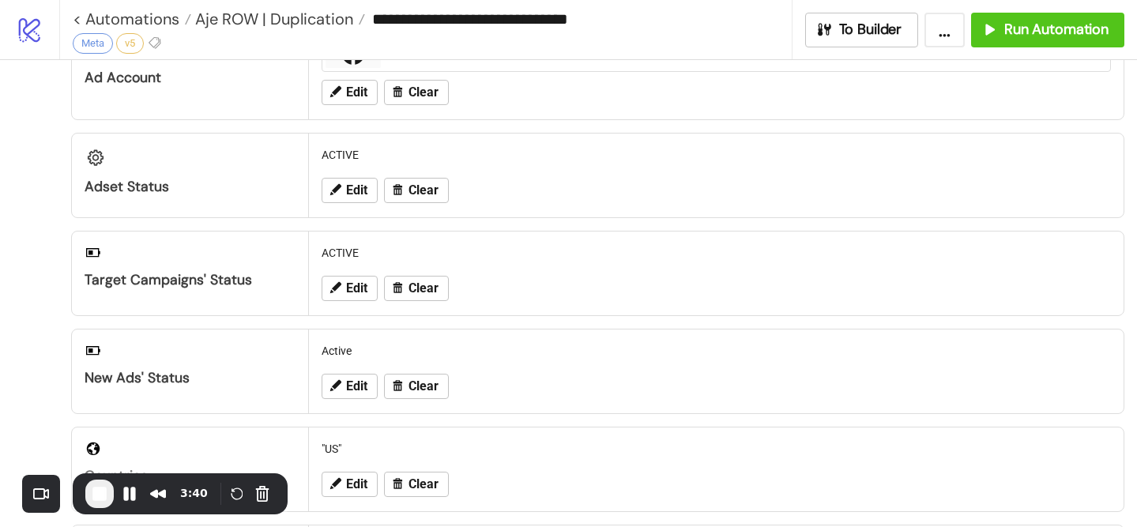
scroll to position [0, 0]
